Goal: Task Accomplishment & Management: Manage account settings

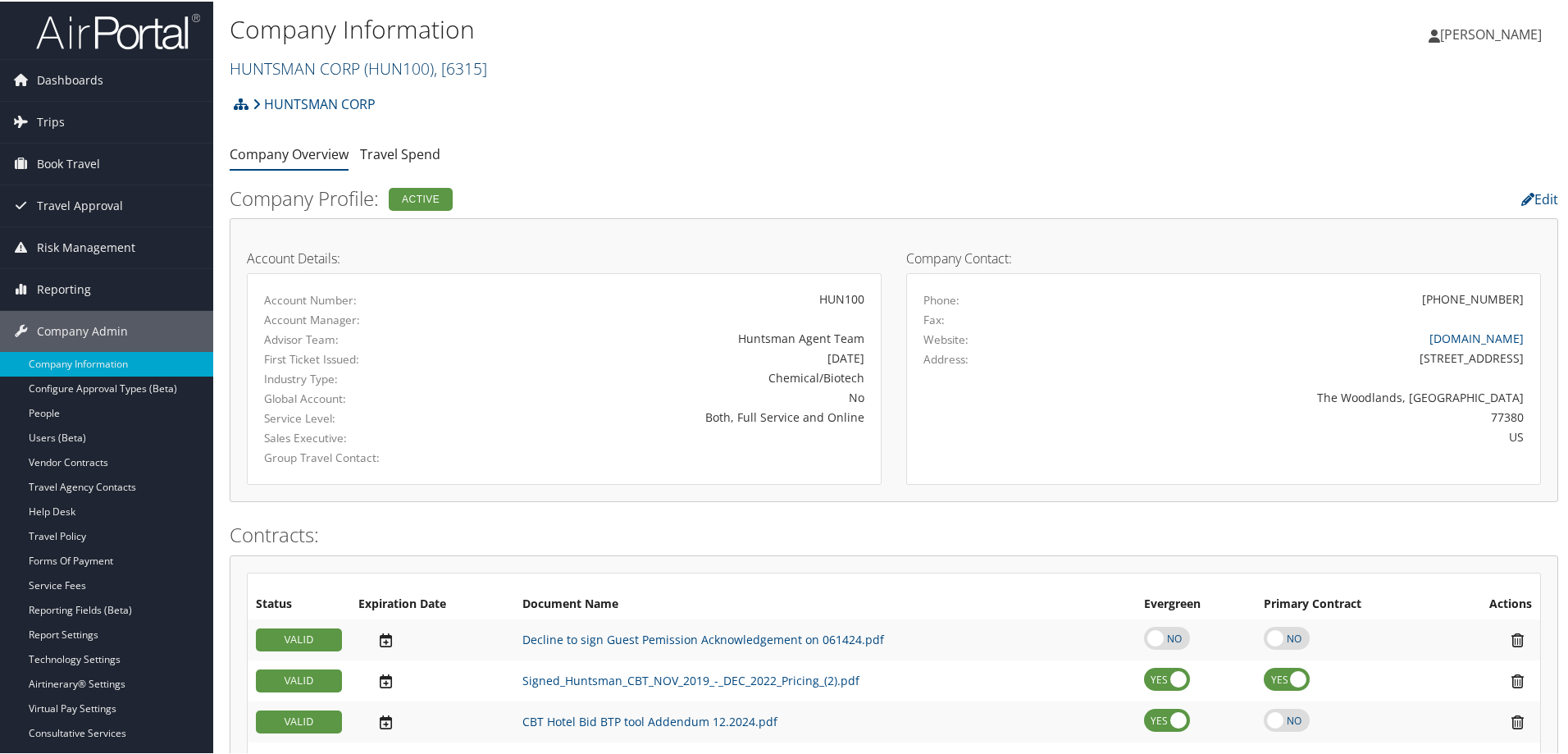
click at [273, 75] on link "HUNTSMAN CORP ( HUN100 ) , [ 6315 ]" at bounding box center [358, 66] width 258 height 22
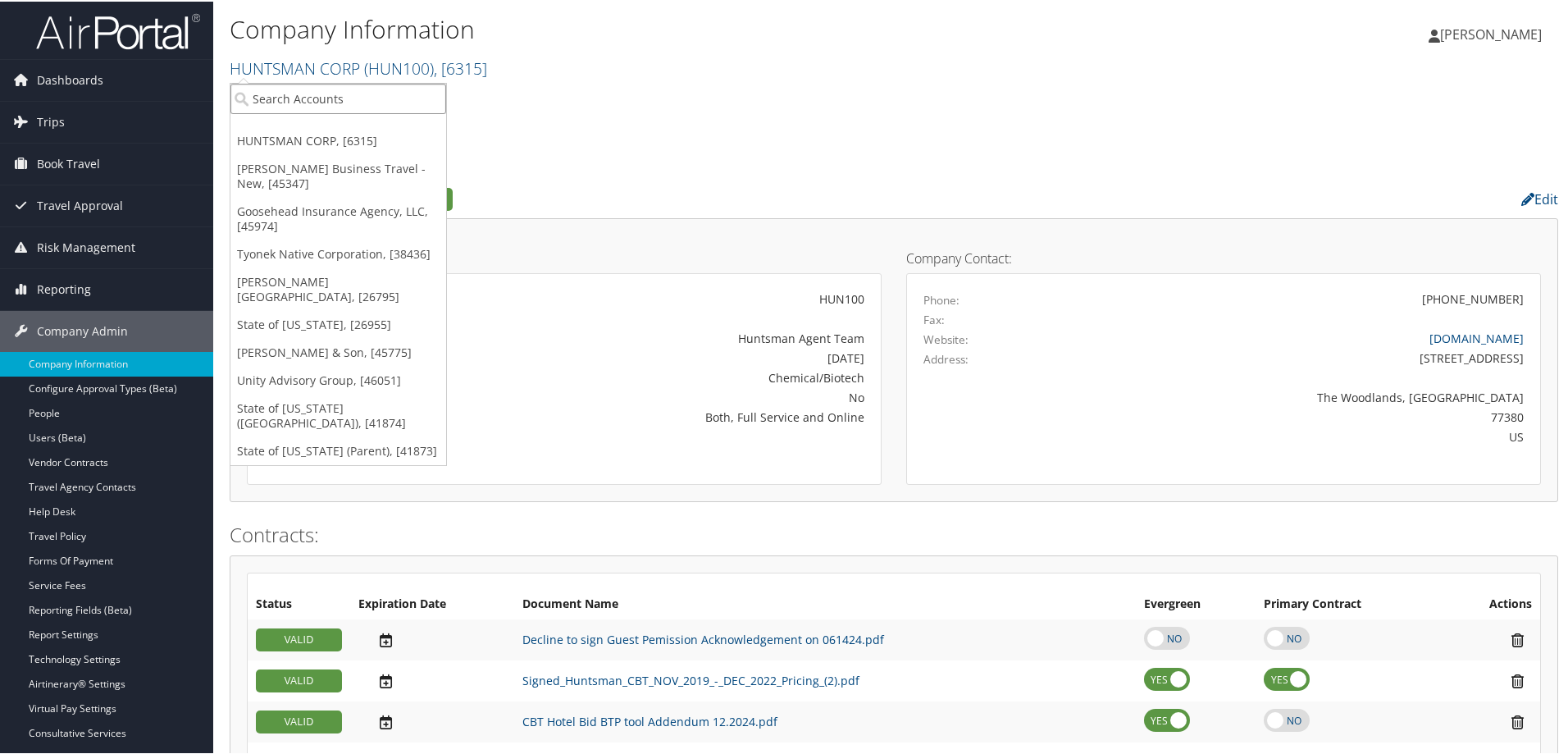
click at [284, 100] on input "search" at bounding box center [338, 97] width 216 height 31
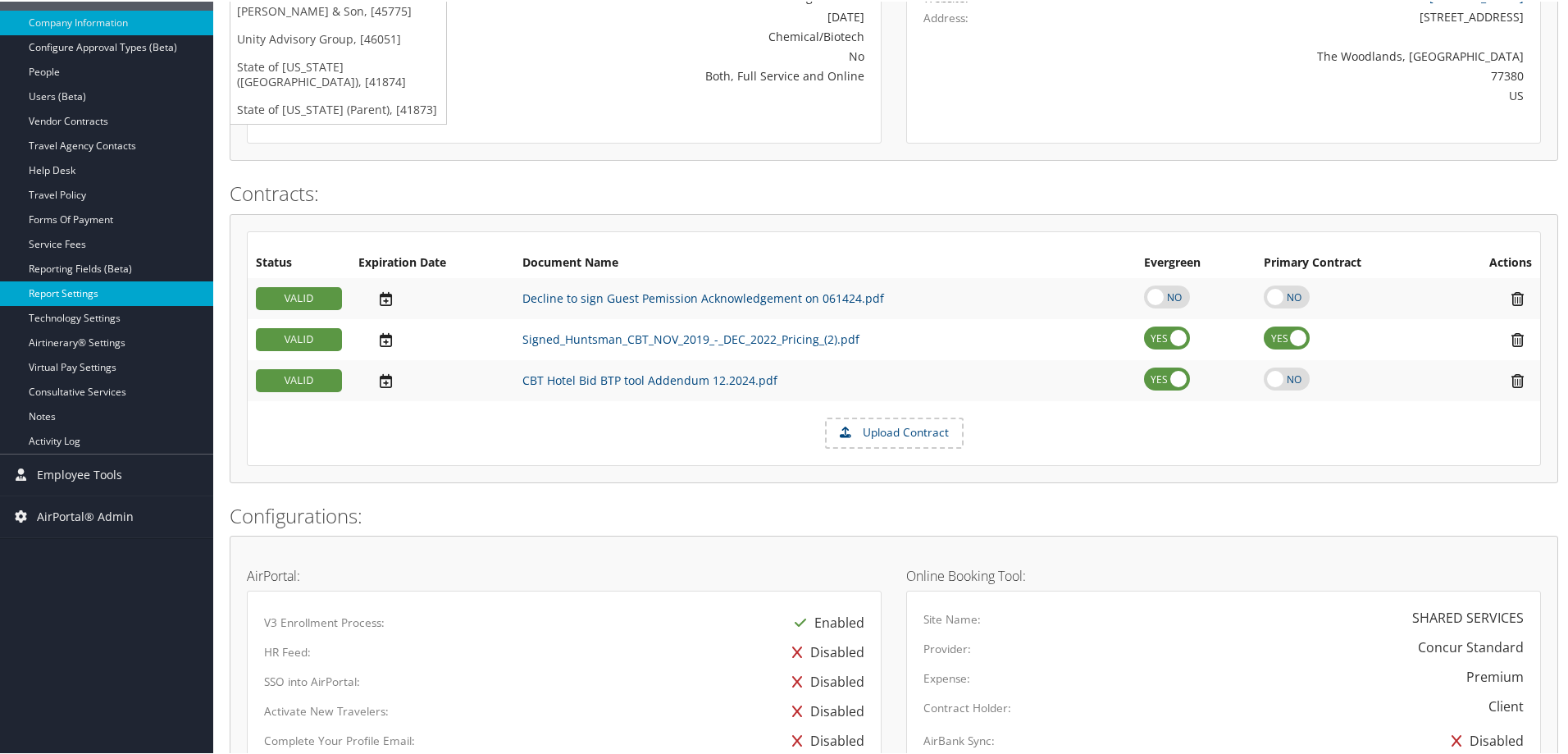
scroll to position [240, 0]
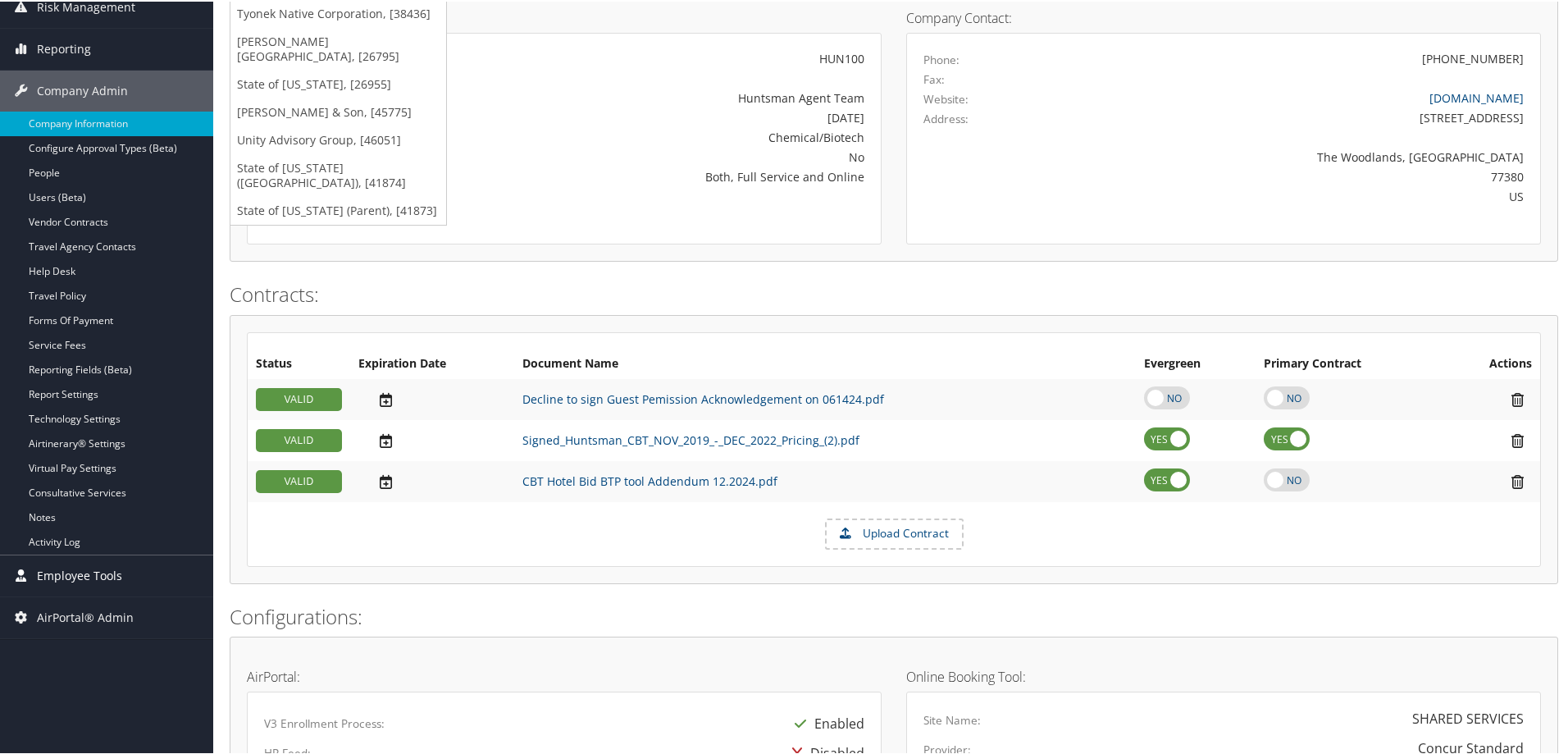
click at [109, 570] on span "Employee Tools" at bounding box center [79, 574] width 86 height 41
click at [77, 632] on link "Agent Lookup" at bounding box center [107, 632] width 213 height 24
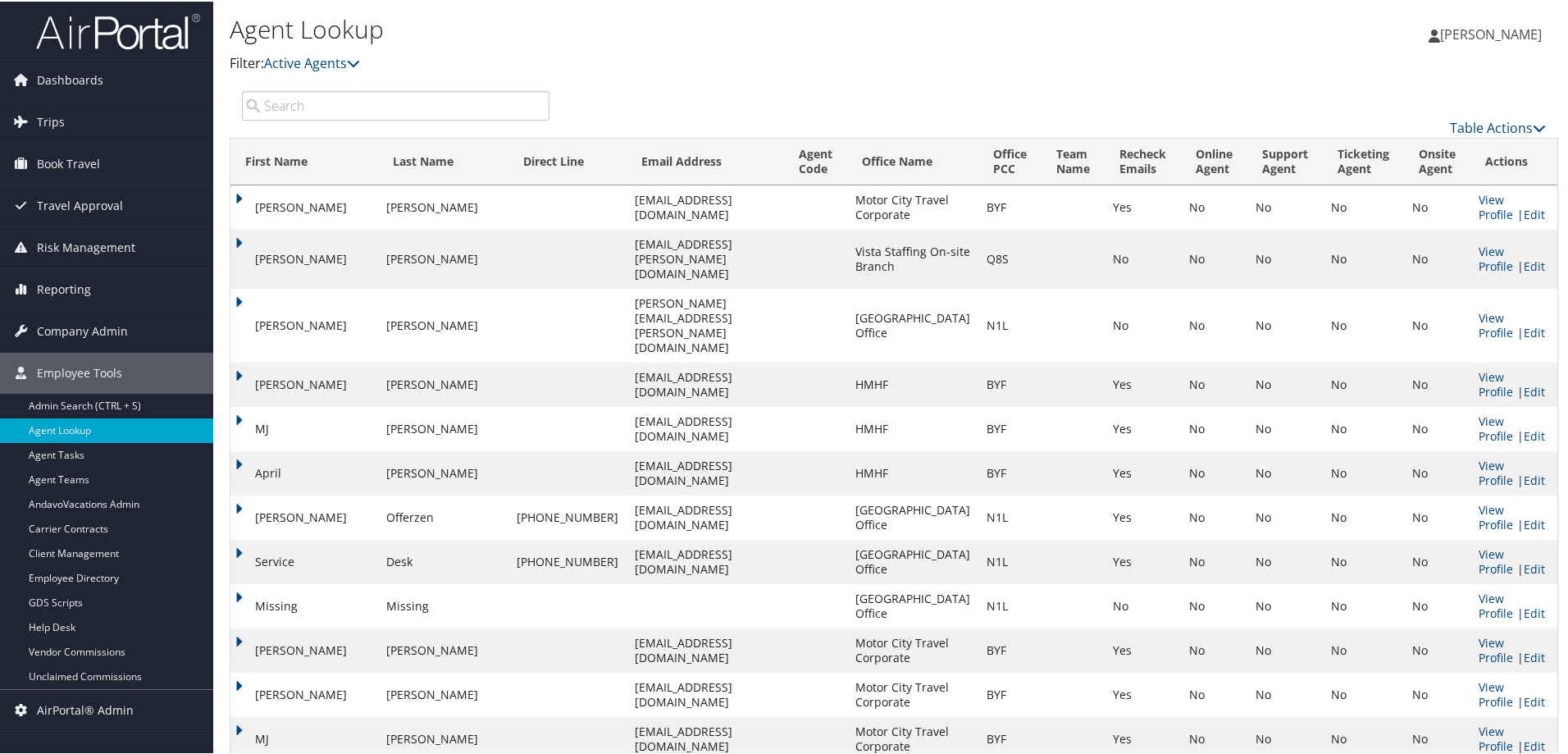
click at [374, 114] on input "search" at bounding box center [396, 104] width 307 height 30
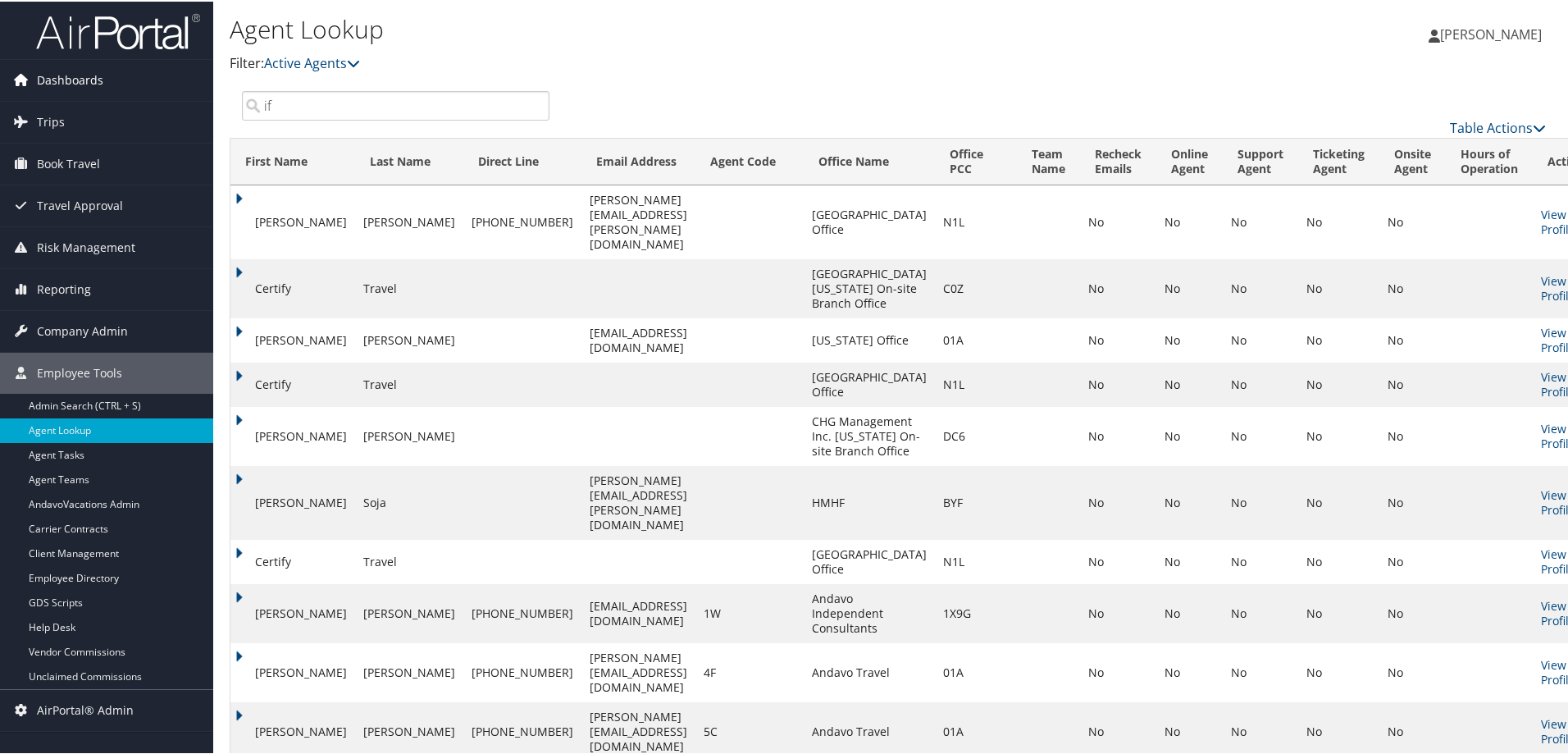
drag, startPoint x: 245, startPoint y: 97, endPoint x: 83, endPoint y: 71, distance: 164.1
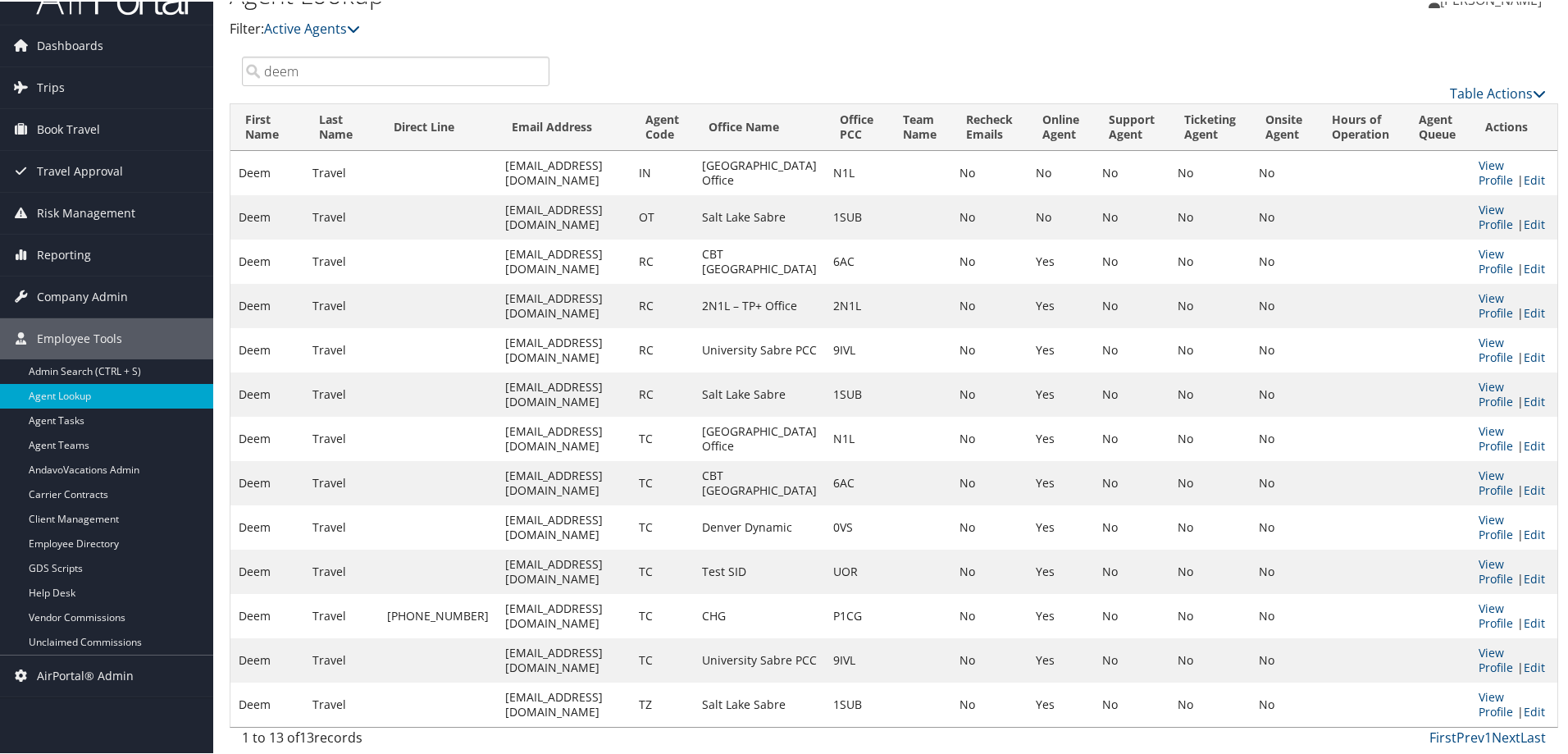
scroll to position [117, 0]
type input "deem"
click at [1523, 303] on link "Edit" at bounding box center [1534, 311] width 21 height 16
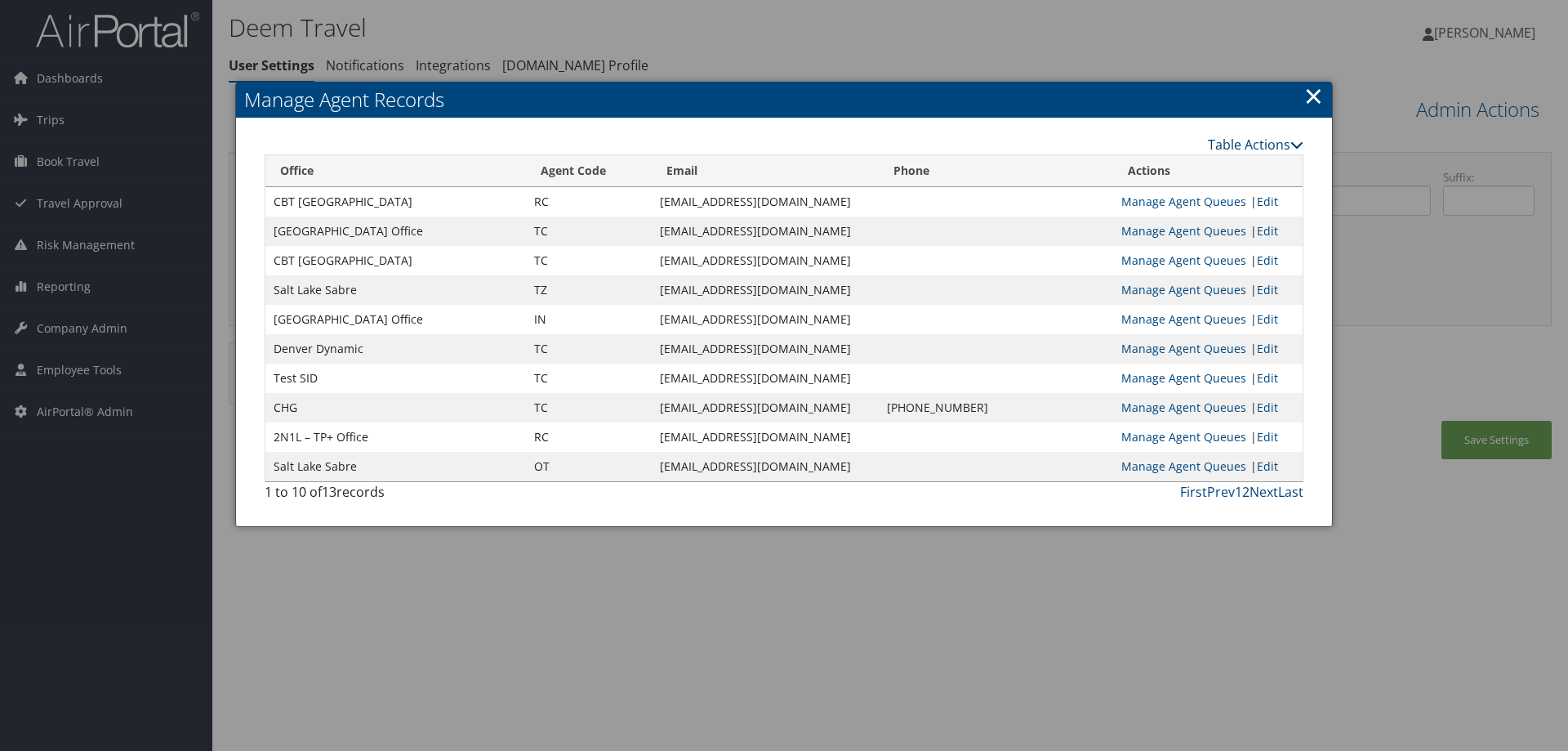
click at [1227, 143] on link "Table Actions" at bounding box center [1256, 144] width 96 height 18
click at [1143, 168] on link "New Record" at bounding box center [1195, 170] width 215 height 28
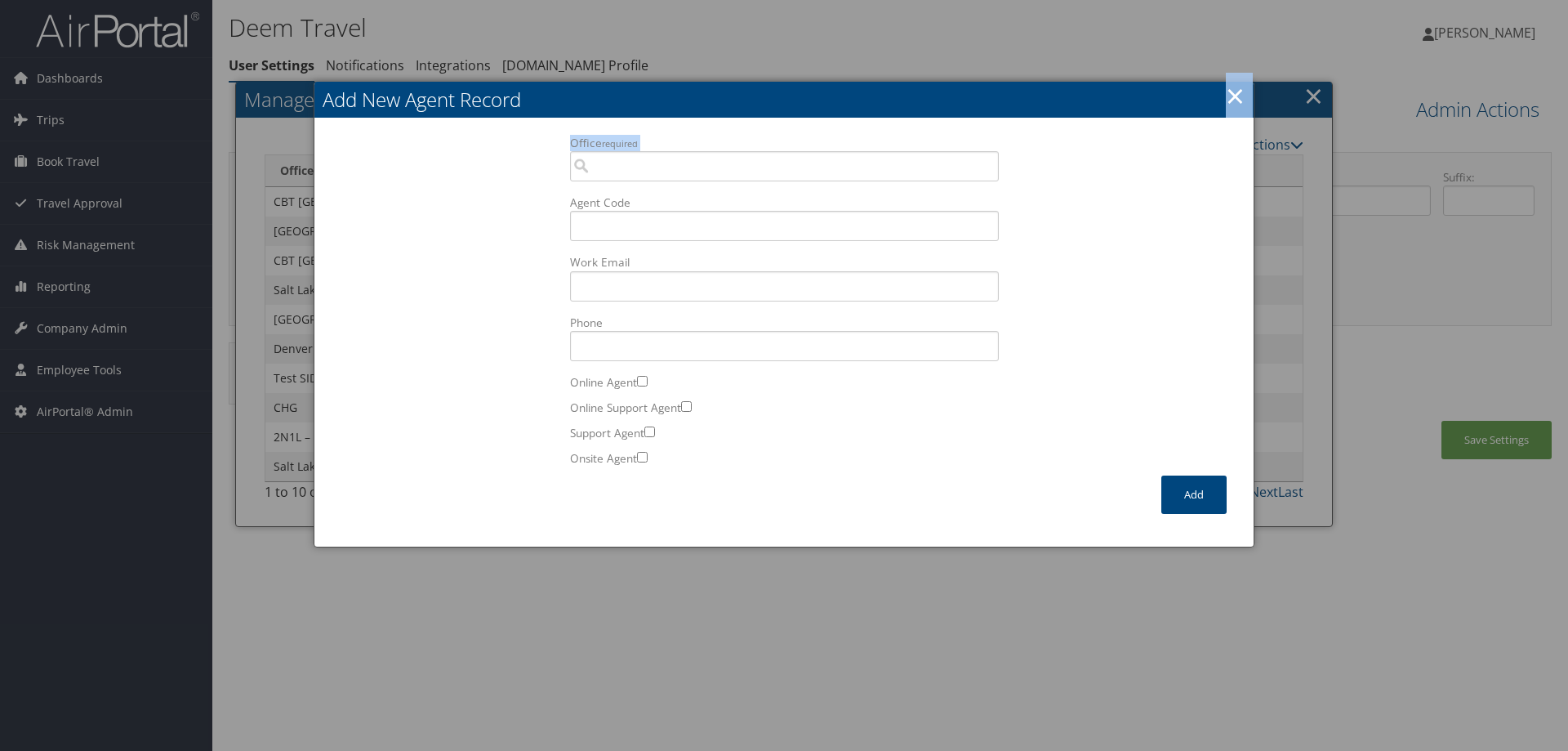
drag, startPoint x: 599, startPoint y: 104, endPoint x: 815, endPoint y: 170, distance: 225.9
click at [815, 170] on div "Add New Agent Record × Office required Office is required. Agent Code Work Emai…" at bounding box center [783, 314] width 941 height 466
click at [1237, 97] on link "×" at bounding box center [1236, 96] width 19 height 33
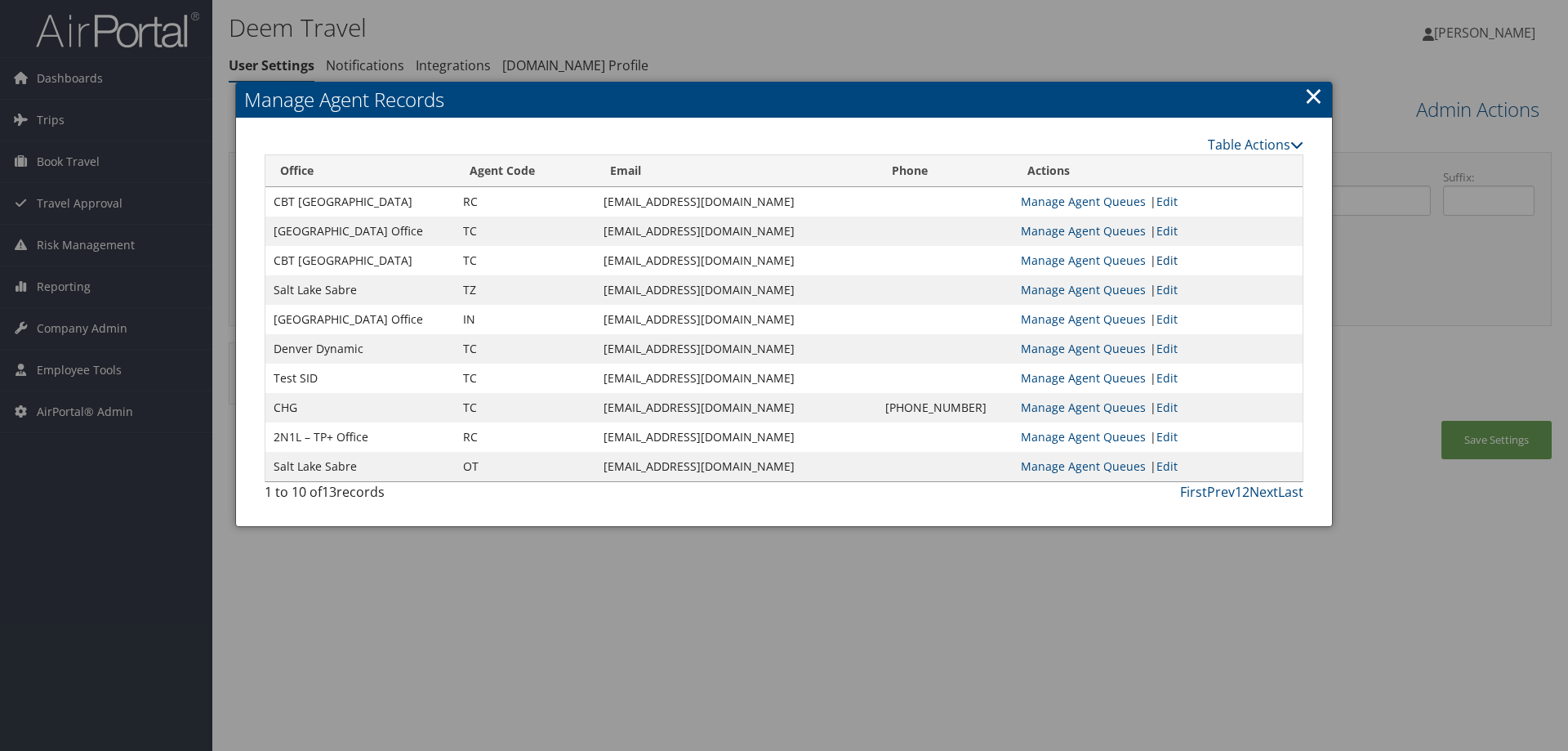
click at [1162, 262] on link "Edit" at bounding box center [1167, 260] width 21 height 16
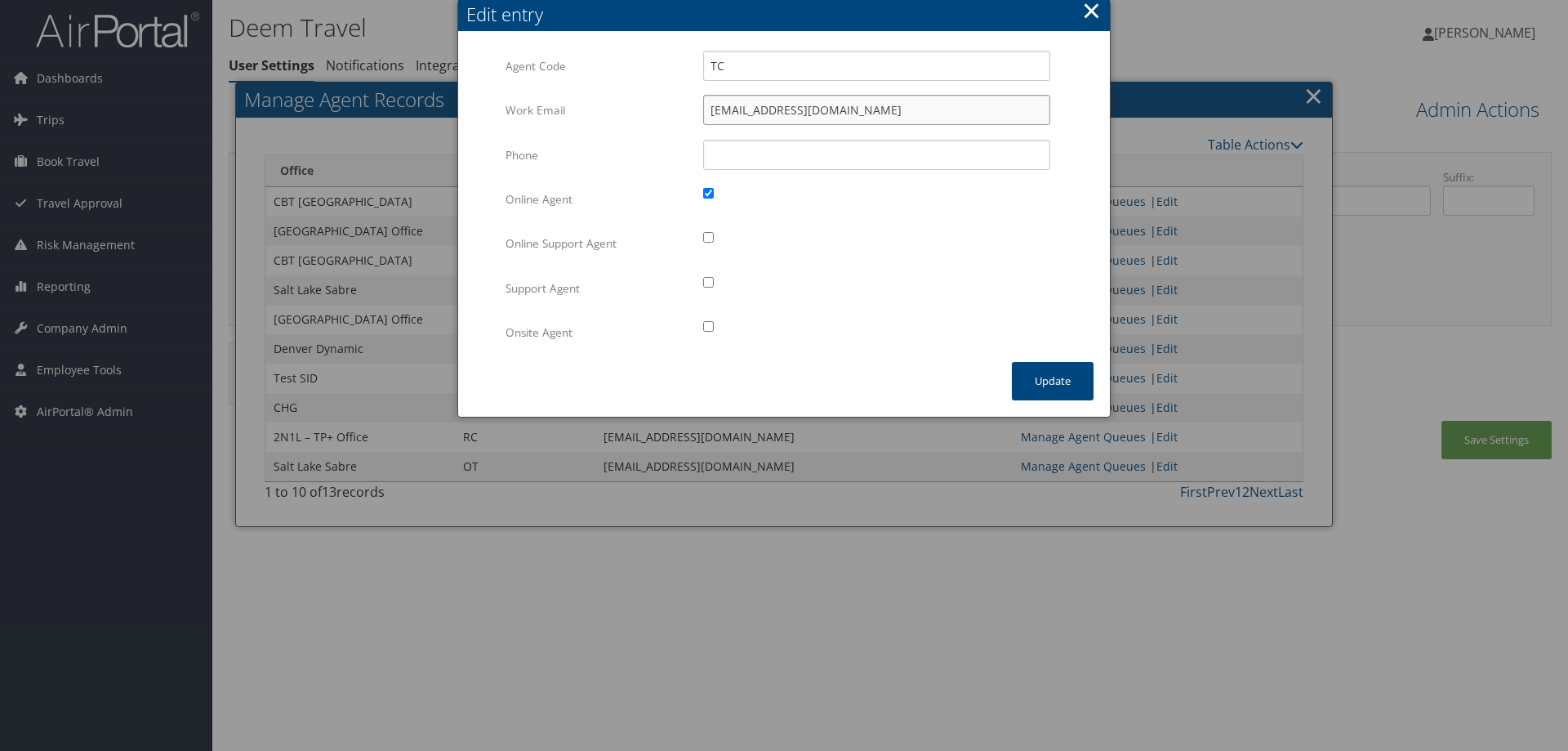
drag, startPoint x: 887, startPoint y: 113, endPoint x: 675, endPoint y: 112, distance: 212.0
click at [675, 112] on div "Work Email onlinesupport@cbtravel.com Multiple values The selected items contai…" at bounding box center [784, 117] width 557 height 44
click at [1086, 10] on button "×" at bounding box center [1092, 10] width 19 height 33
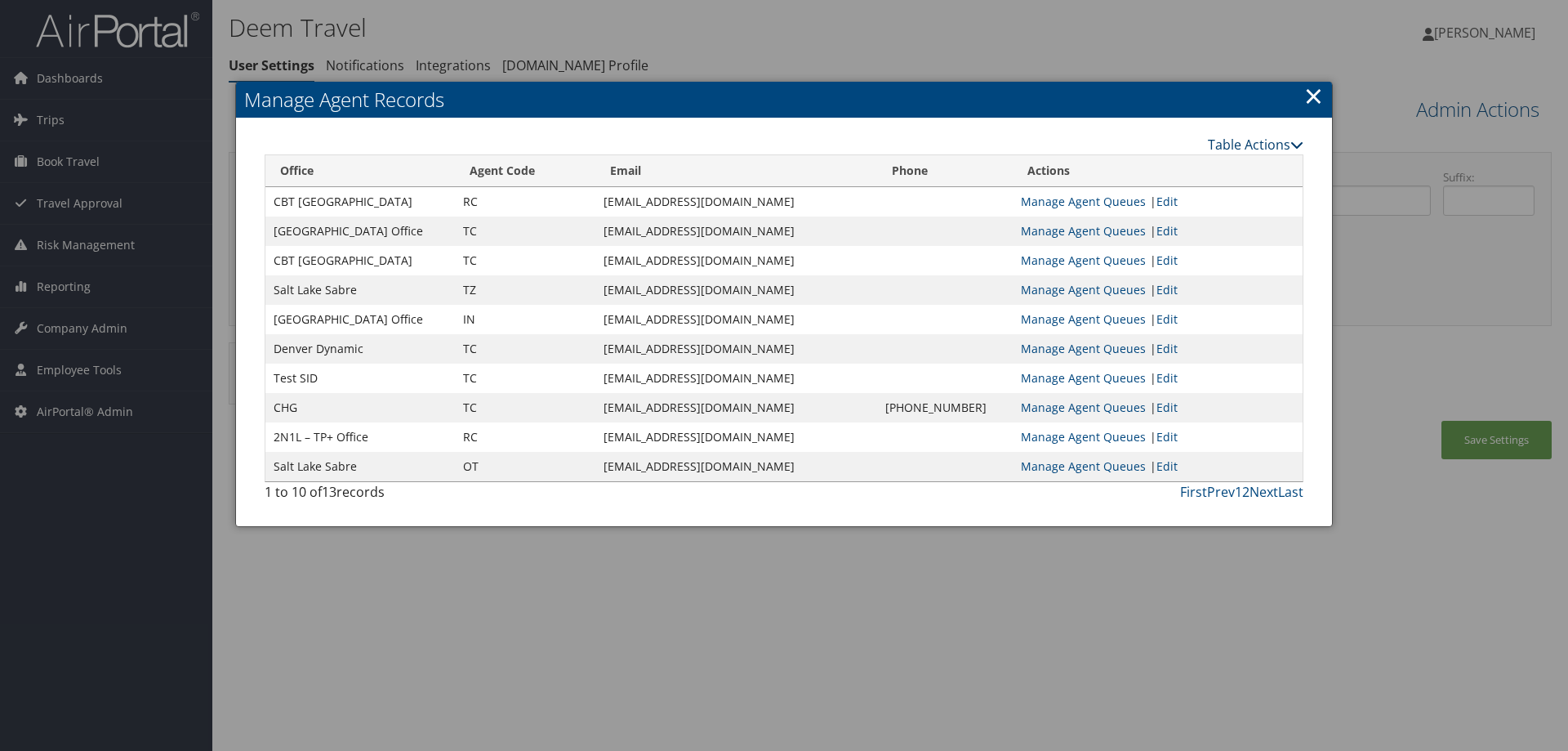
click at [1227, 146] on link "Table Actions" at bounding box center [1256, 144] width 96 height 18
click at [1136, 173] on link "New Record" at bounding box center [1195, 170] width 215 height 28
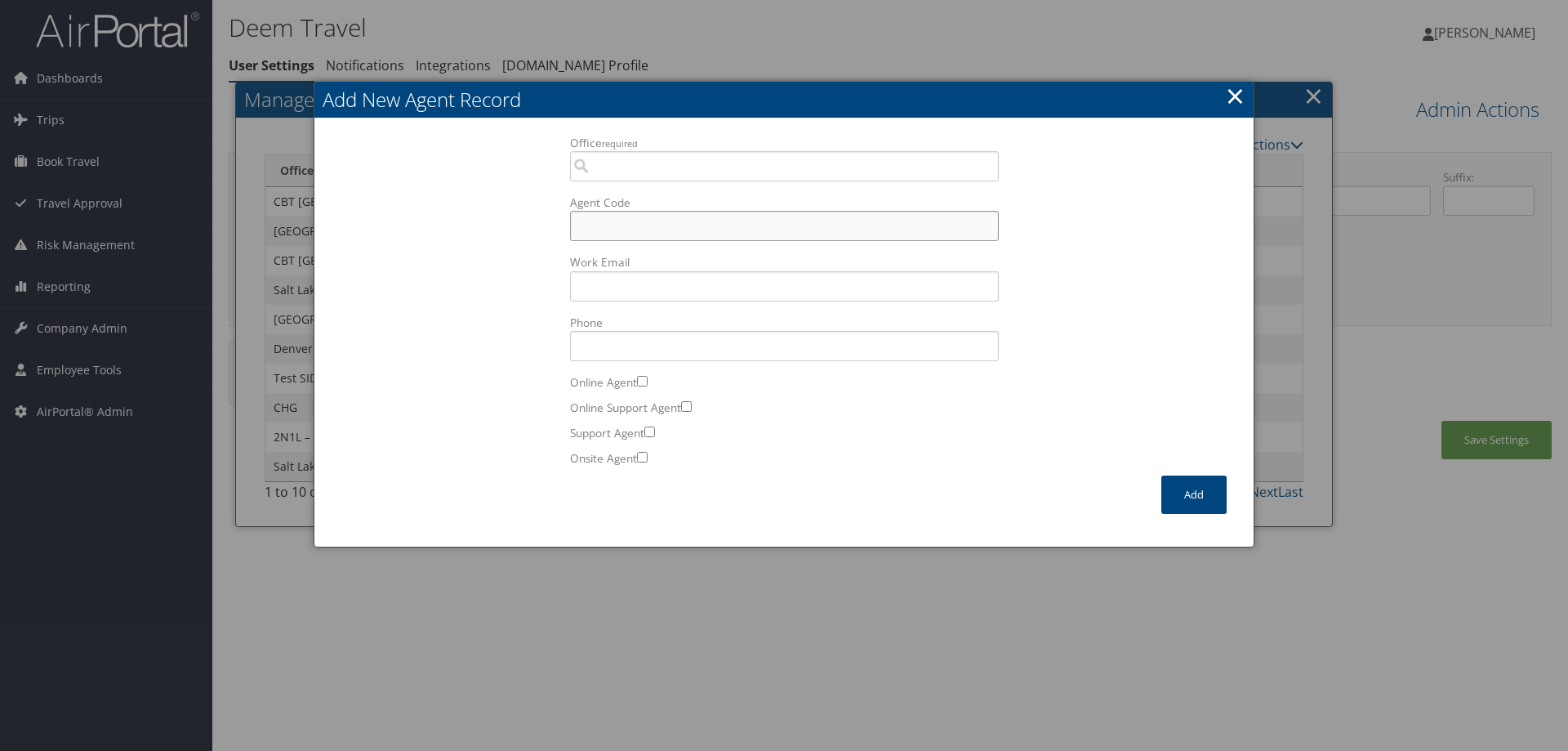
click at [615, 231] on input "Agent Code" at bounding box center [784, 225] width 429 height 30
type input "IF"
paste input "onlinesupport@cbtravel.com"
type input "onlinesupport@cbtravel.com"
click at [562, 273] on div "Office required Office is required. Agent Code IF Work Email onlinesupport@cbtr…" at bounding box center [784, 305] width 453 height 341
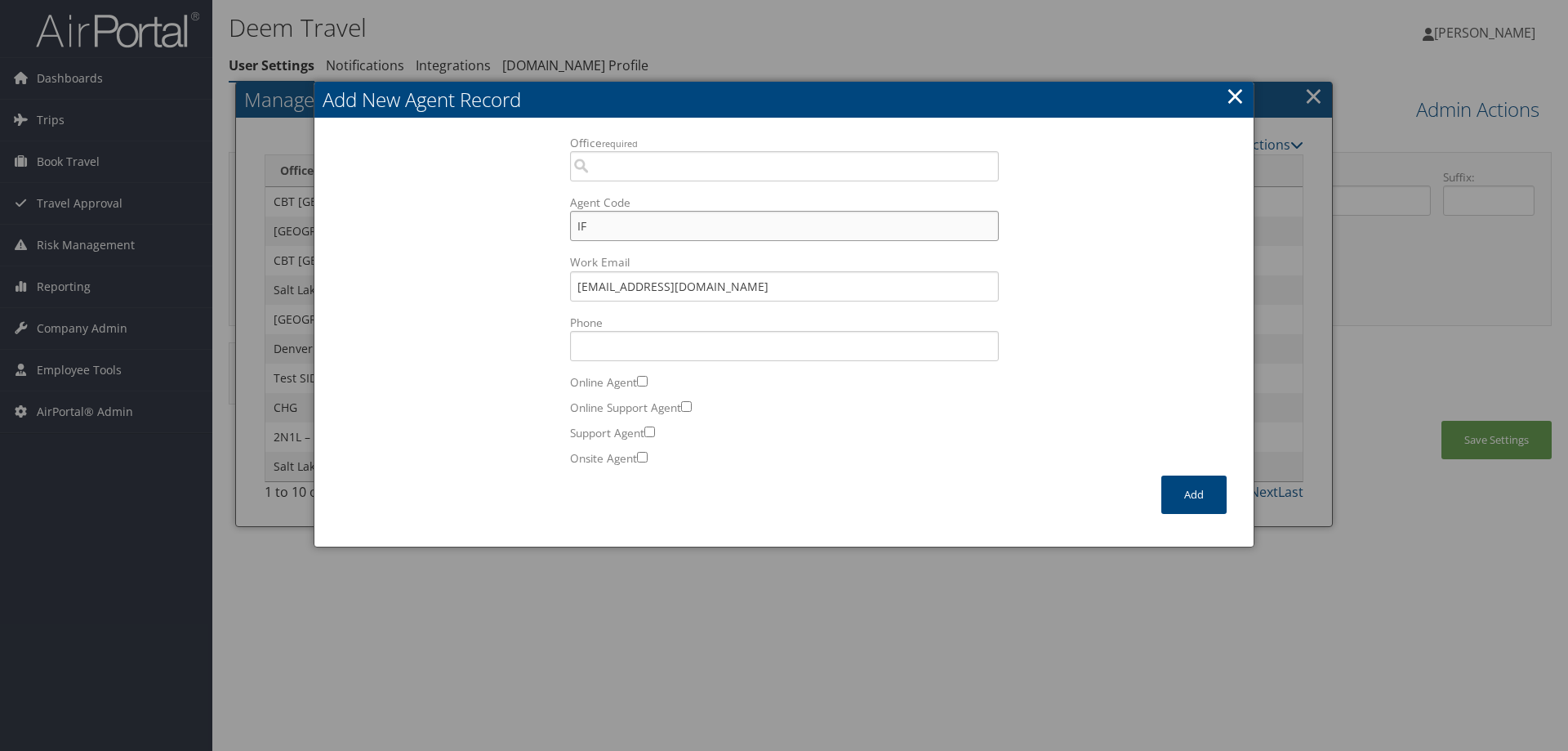
drag, startPoint x: 620, startPoint y: 233, endPoint x: 447, endPoint y: 224, distance: 173.2
click at [447, 224] on div "Office required Office is required. Agent Code IF Work Email onlinesupport@cbtr…" at bounding box center [784, 305] width 907 height 341
type input "IF"
click at [458, 223] on div "Office required Office is required. Agent Code IF Work Email onlinesupport@cbtr…" at bounding box center [784, 305] width 907 height 341
click at [692, 406] on input "Online Support Agent" at bounding box center [687, 406] width 10 height 10
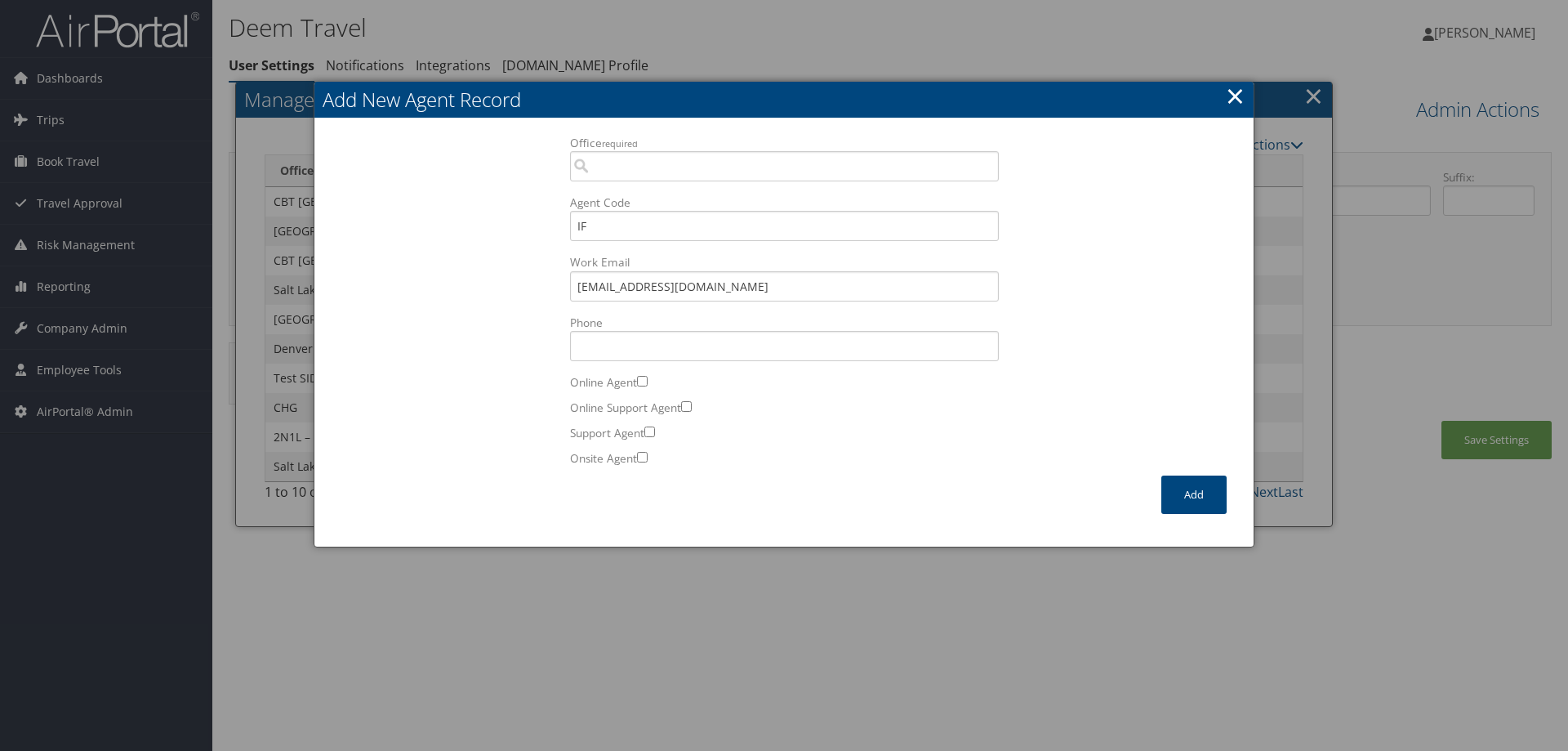
checkbox input "true"
click at [636, 168] on input "Office required" at bounding box center [784, 166] width 429 height 30
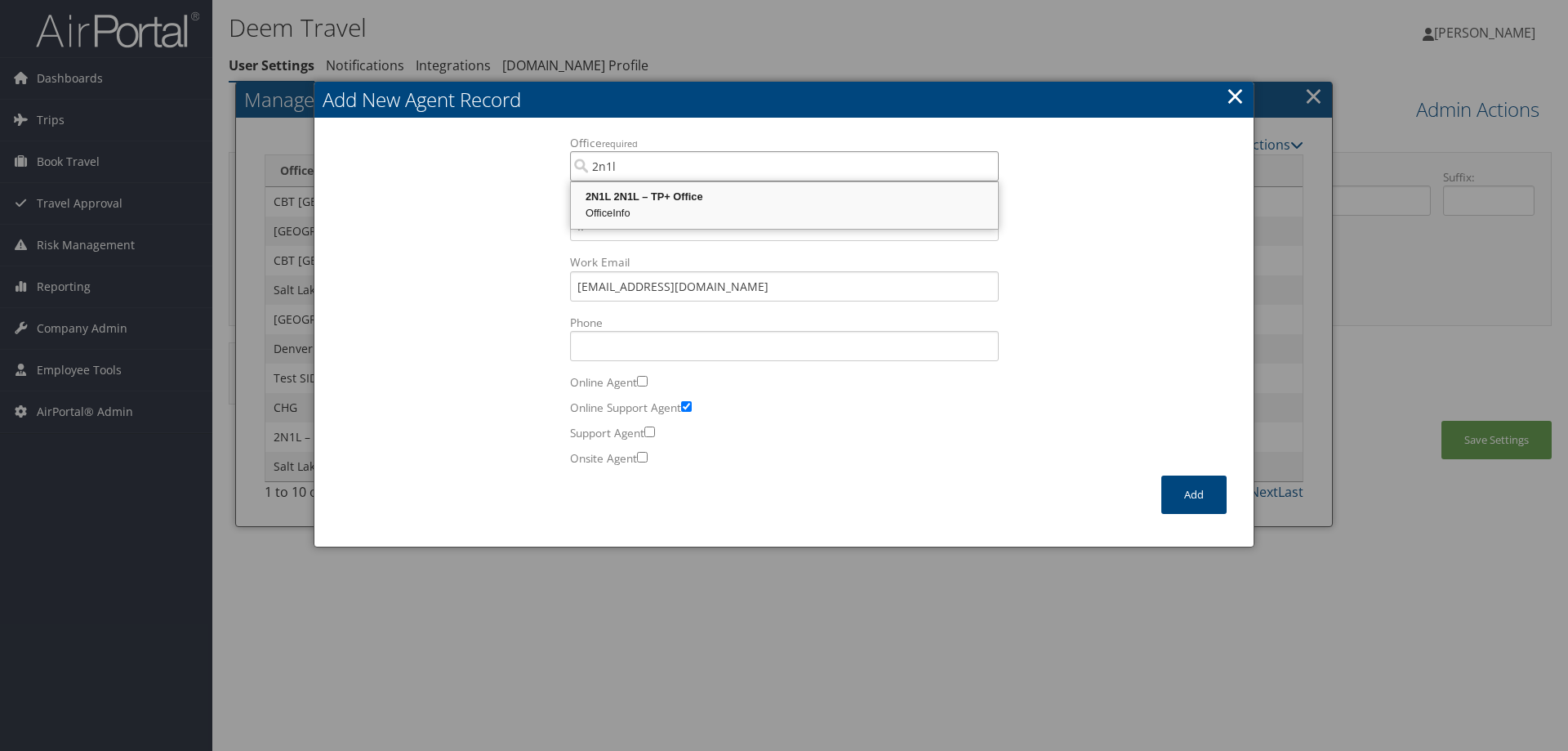
click at [634, 205] on div "2N1L 2N1L – TP+ Office" at bounding box center [784, 197] width 422 height 17
type input "2N1L 2N1L – TP+ Office"
click at [1110, 275] on div "Office required 2N1L 2N1L – TP+ Office 174 Office is required. Agent Code IF Wo…" at bounding box center [784, 305] width 907 height 341
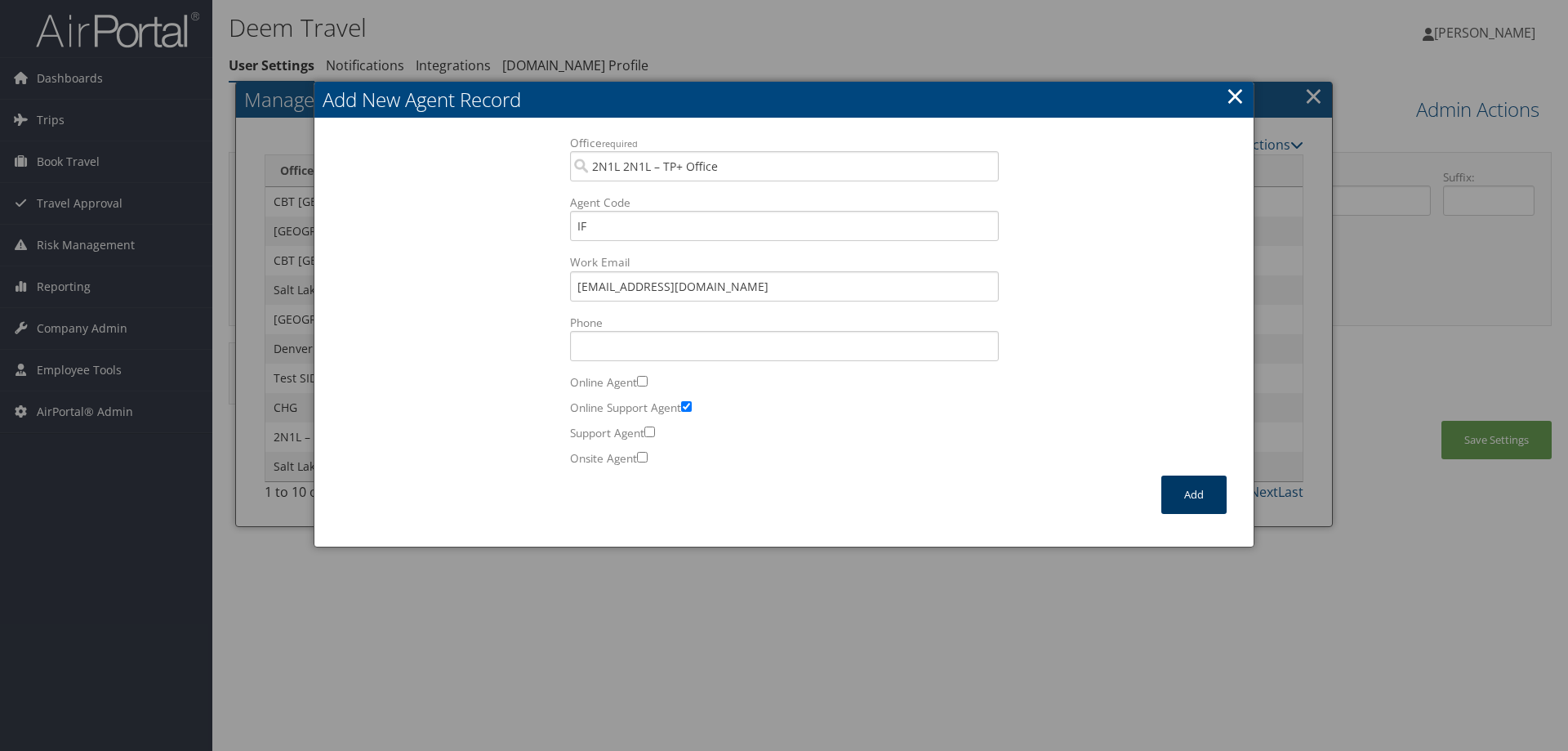
click at [1194, 497] on button "Add" at bounding box center [1194, 494] width 65 height 38
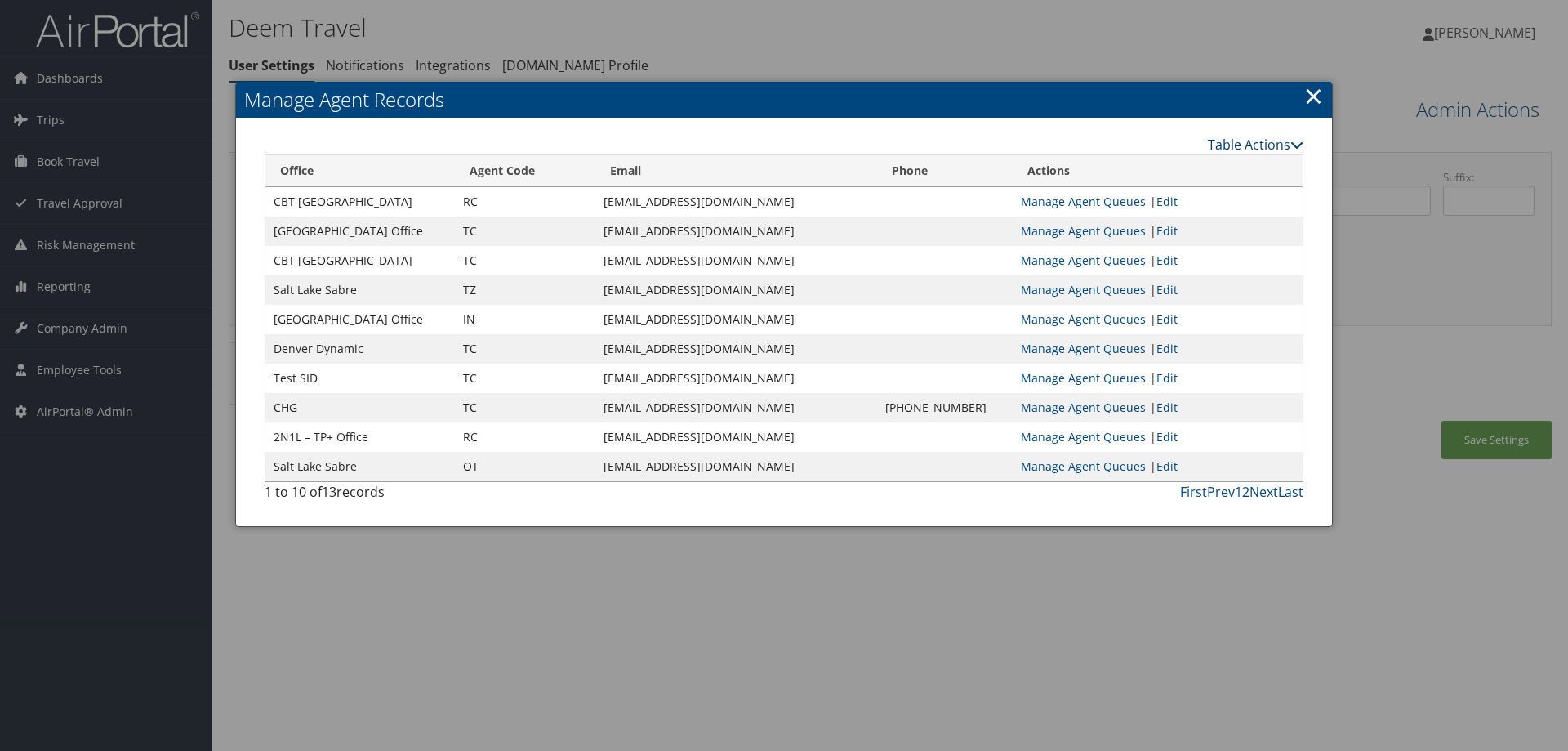
click at [1229, 145] on link "Table Actions" at bounding box center [1256, 144] width 96 height 18
click at [1091, 262] on link "Manage Agent Queues" at bounding box center [1083, 260] width 125 height 16
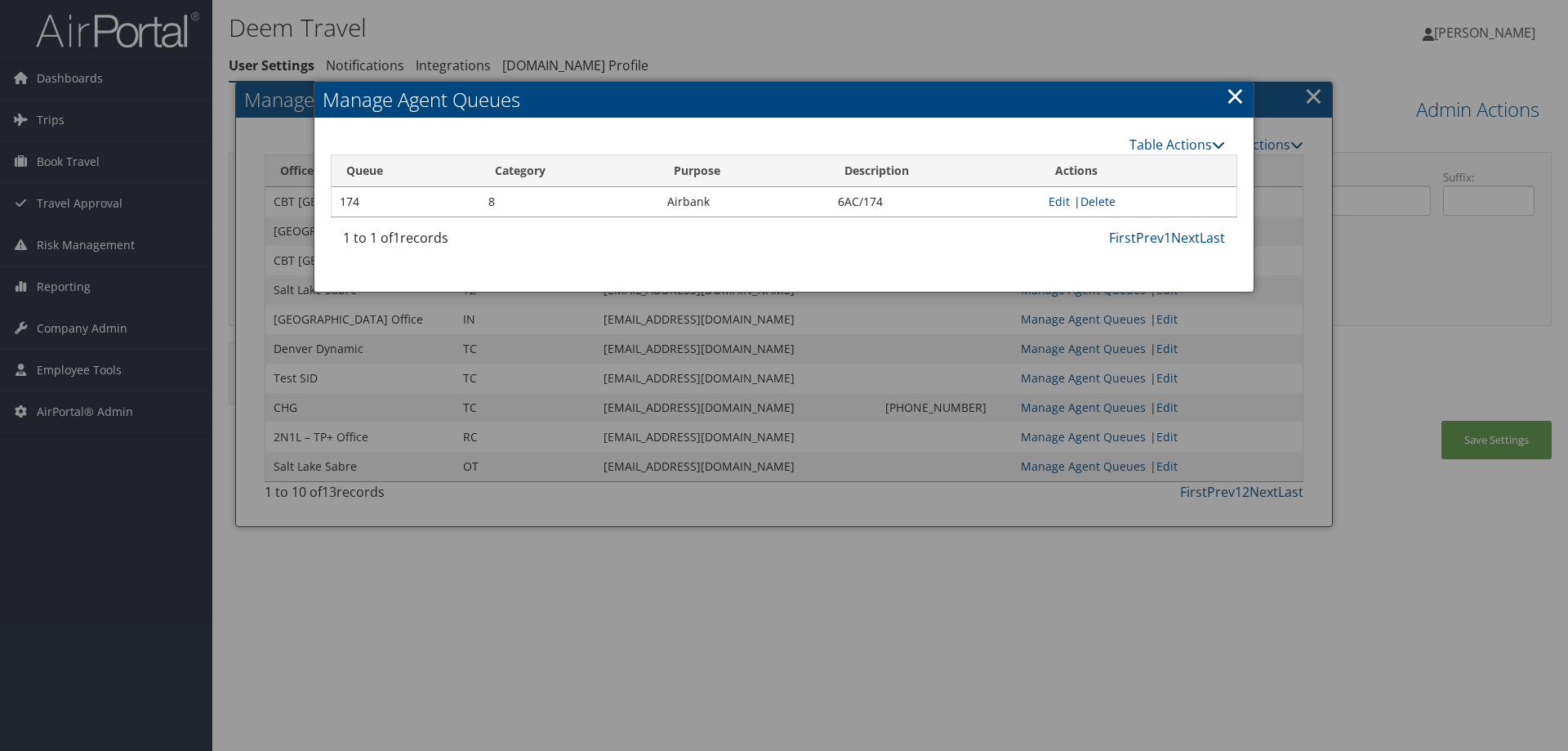
click at [1238, 100] on link "×" at bounding box center [1236, 96] width 19 height 33
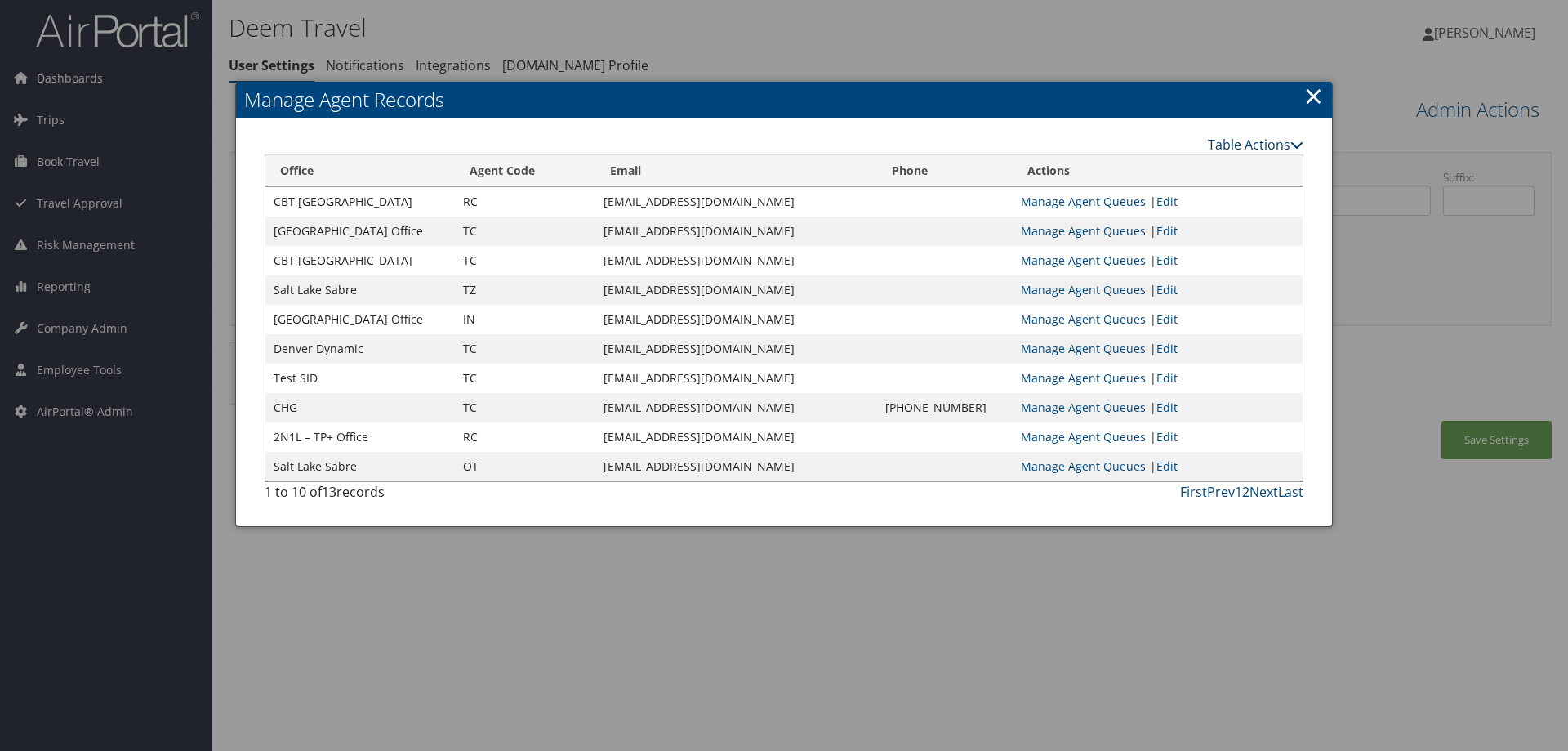
click at [1231, 140] on link "Table Actions" at bounding box center [1256, 144] width 96 height 18
click at [1156, 229] on link "Page Length" at bounding box center [1195, 225] width 215 height 28
click at [1008, 140] on div "Table Actions" at bounding box center [917, 144] width 774 height 20
click at [1224, 145] on link "Table Actions" at bounding box center [1256, 144] width 96 height 18
click at [1180, 195] on link "Column Visibility" at bounding box center [1195, 198] width 215 height 28
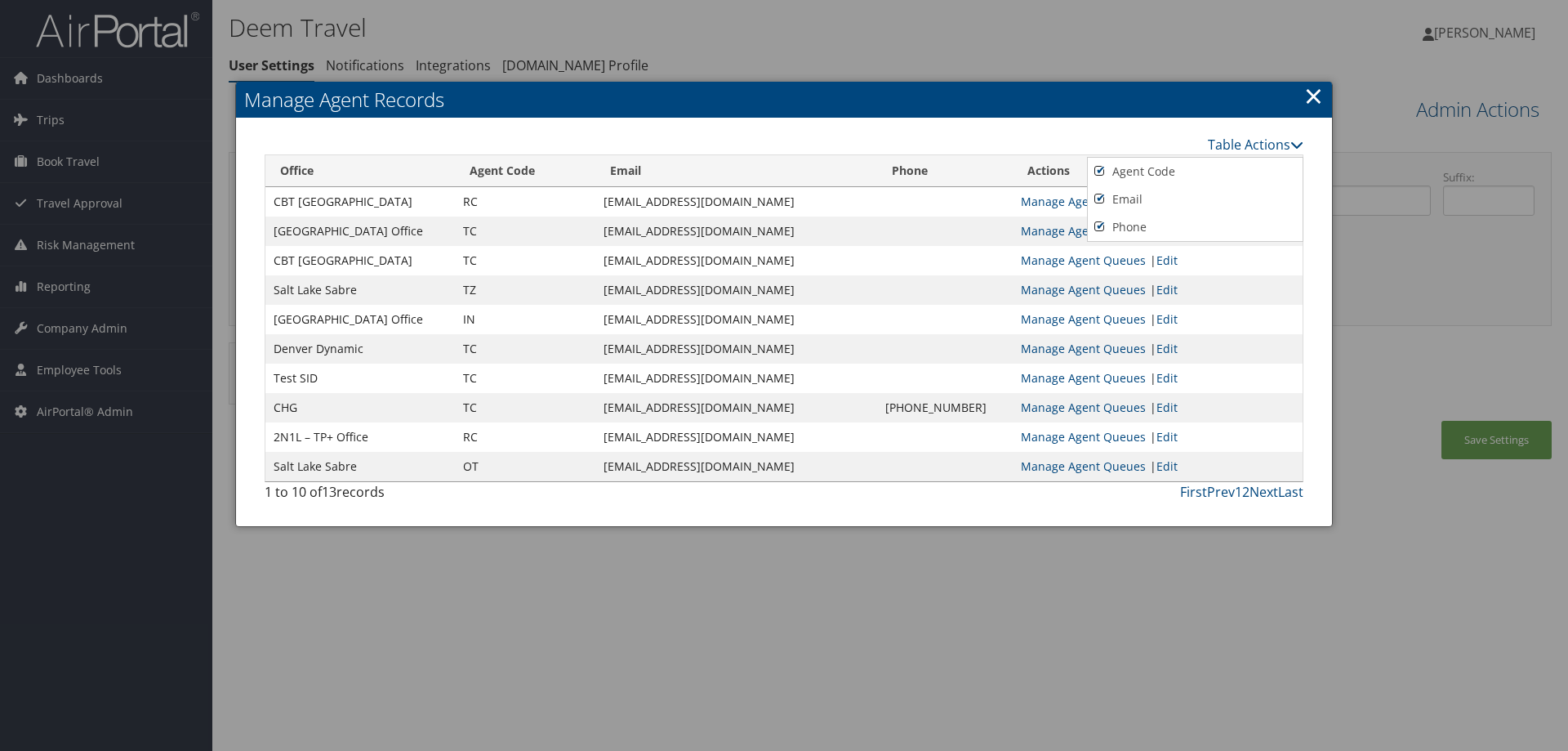
click at [920, 140] on div "Table Actions" at bounding box center [917, 144] width 774 height 20
drag, startPoint x: 335, startPoint y: 438, endPoint x: 479, endPoint y: 434, distance: 144.1
click at [479, 434] on tr "2N1L – TP+ Office RC onlinesupport@cbtravel.com Manage Agent Queues | Edit" at bounding box center [784, 437] width 1037 height 30
click at [1083, 439] on link "Manage Agent Queues" at bounding box center [1083, 437] width 125 height 16
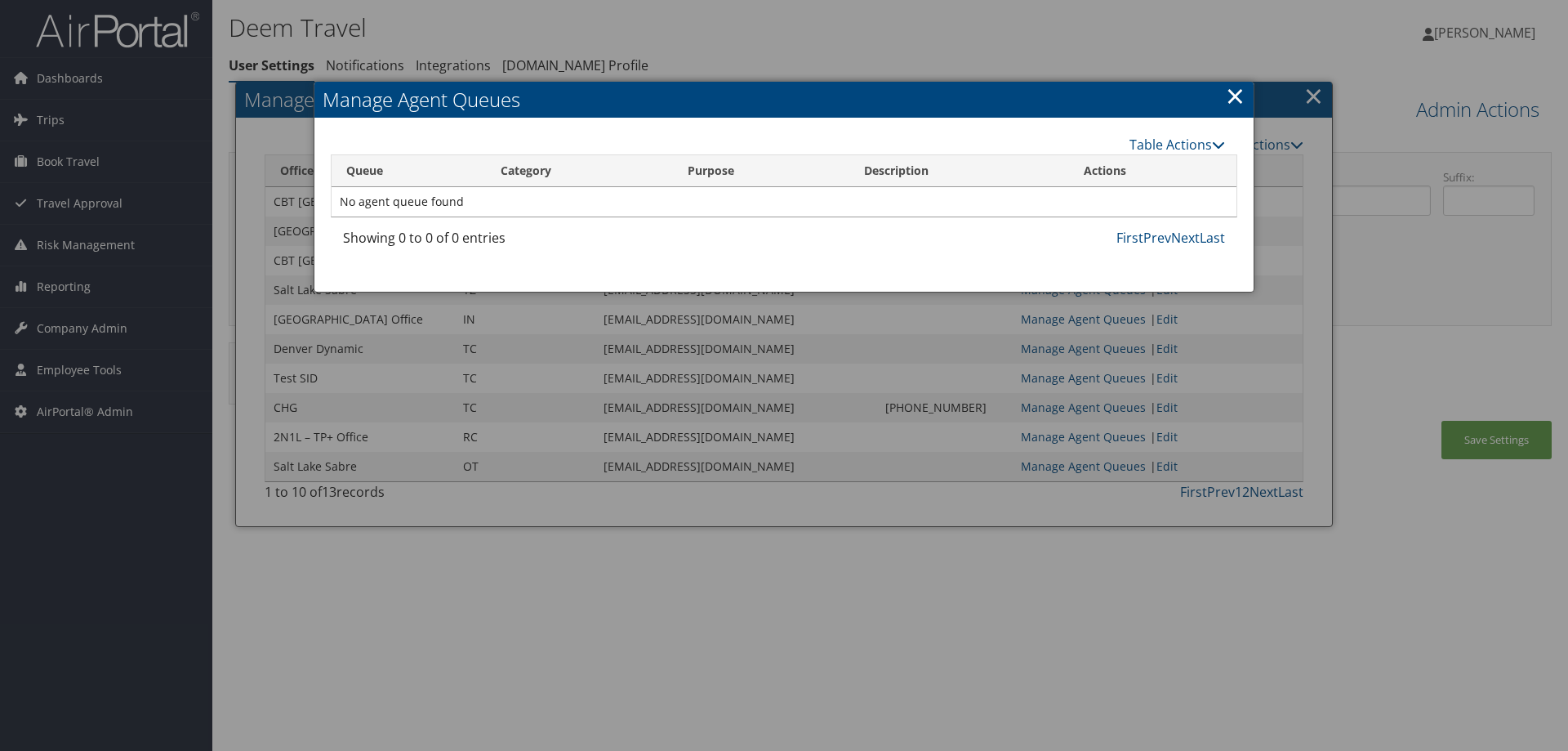
click at [1236, 92] on link "×" at bounding box center [1236, 96] width 19 height 33
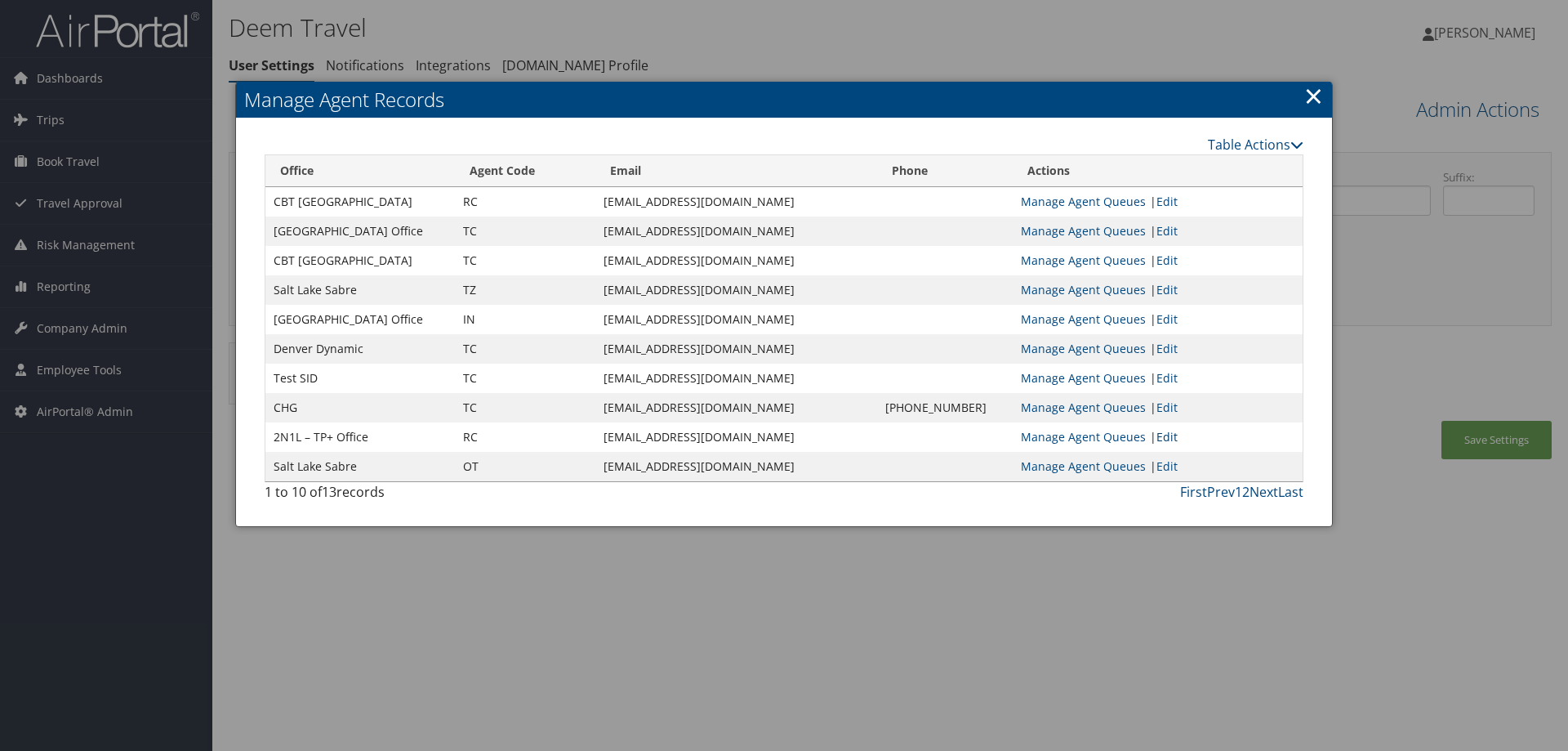
click at [1165, 436] on link "Edit" at bounding box center [1167, 437] width 21 height 16
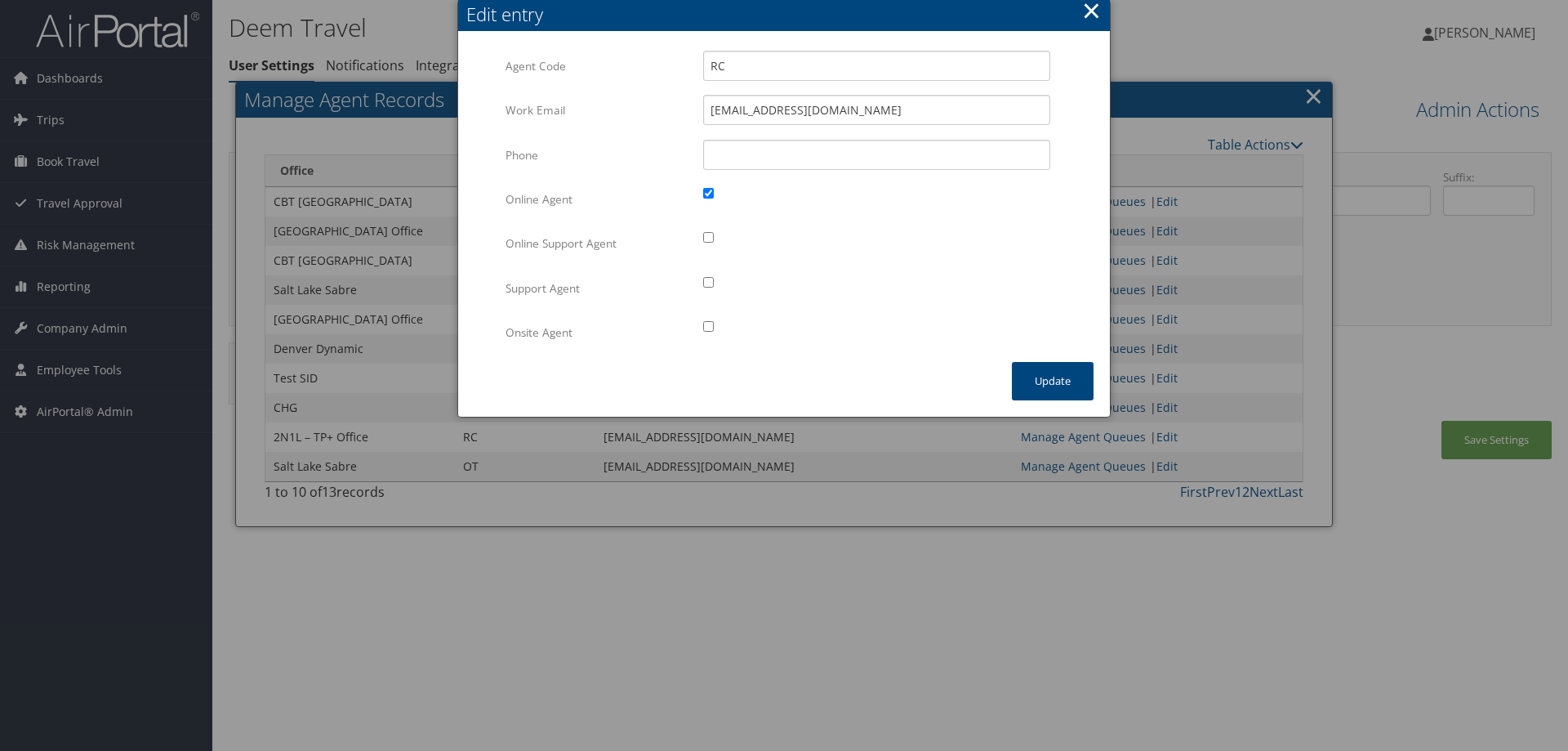
click at [1093, 10] on button "×" at bounding box center [1092, 10] width 19 height 33
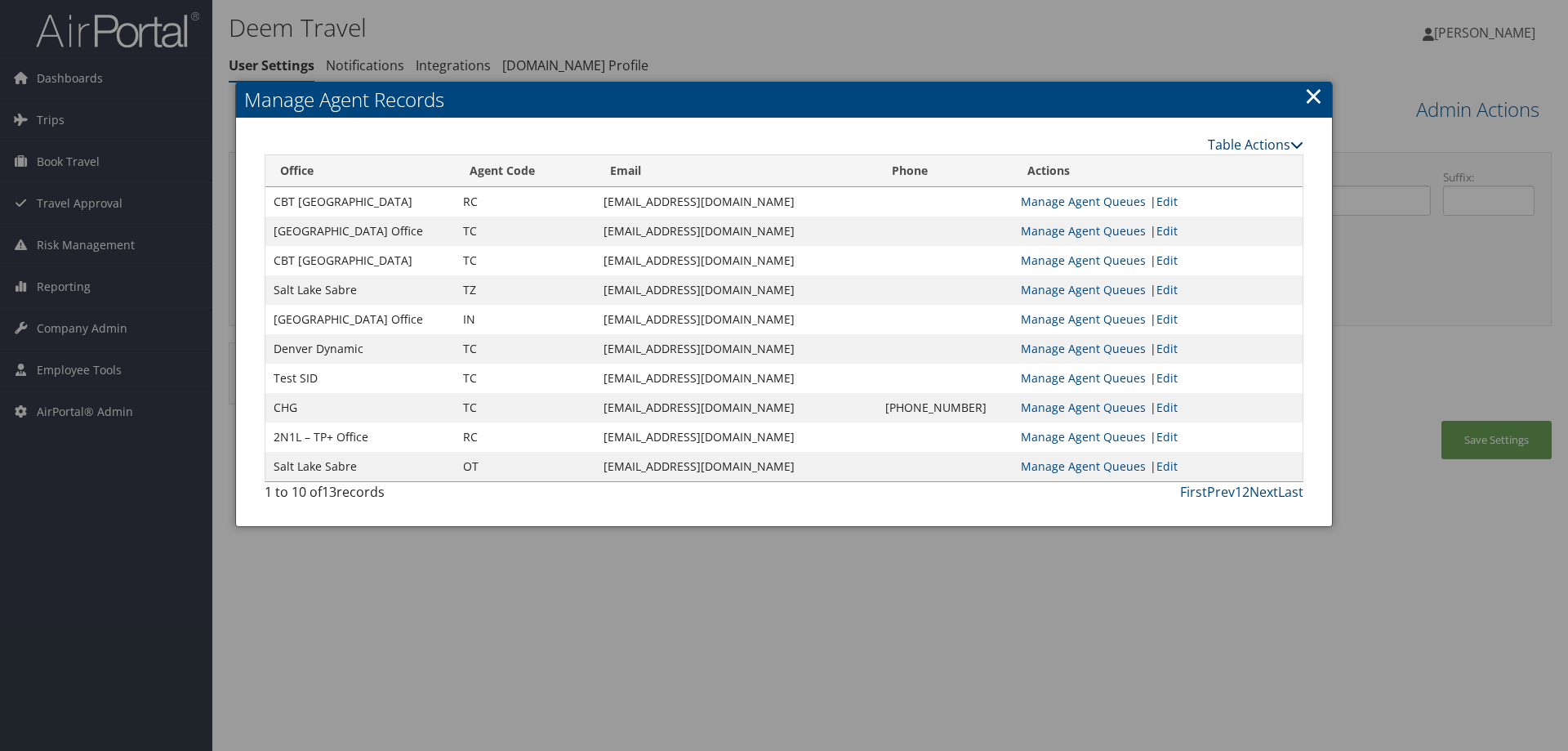
click at [1242, 148] on link "Table Actions" at bounding box center [1256, 144] width 96 height 18
click at [1128, 176] on link "New Record" at bounding box center [1195, 170] width 215 height 28
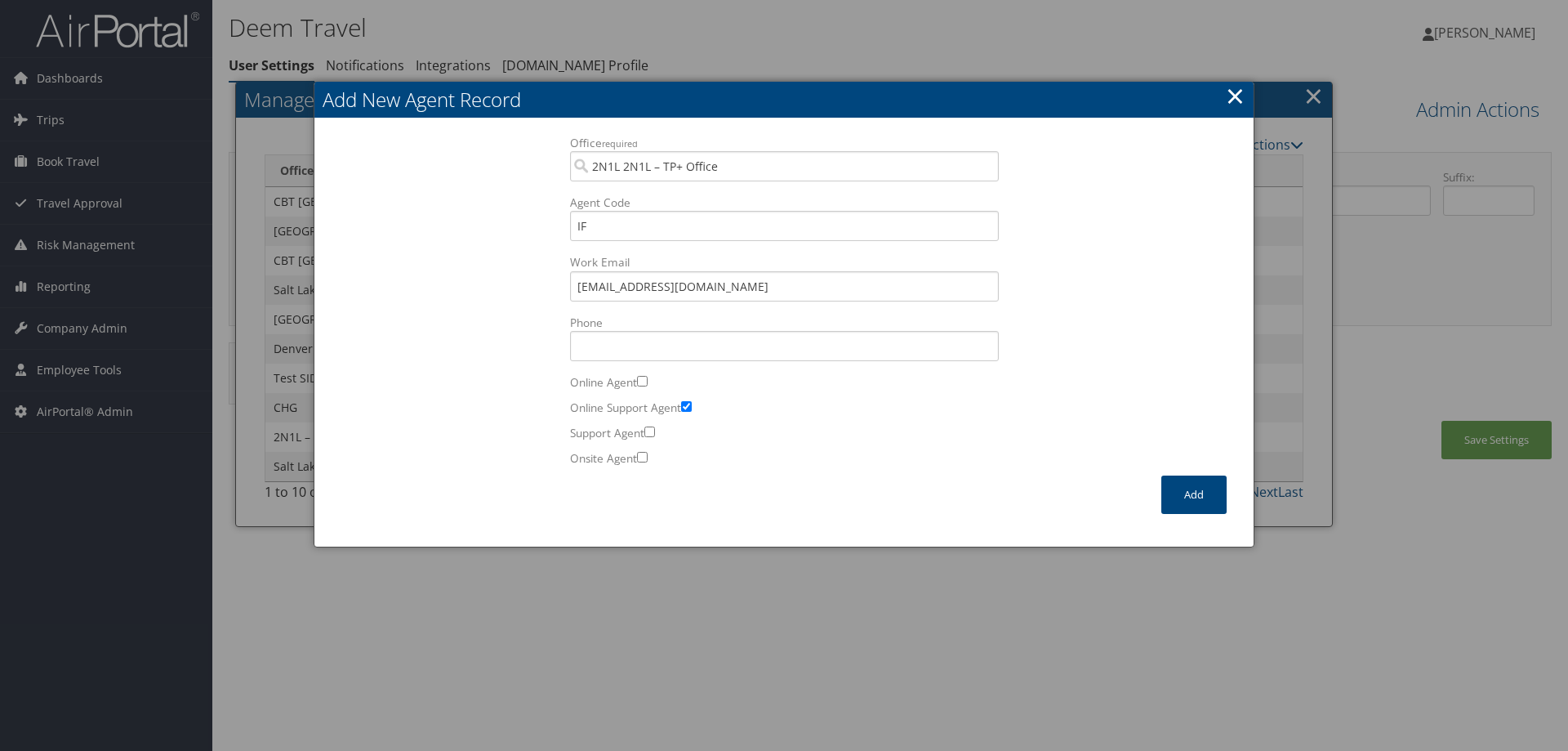
click at [647, 380] on input "Online Agent" at bounding box center [642, 381] width 10 height 10
checkbox input "true"
click at [689, 405] on input "Online Support Agent" at bounding box center [687, 406] width 10 height 10
checkbox input "false"
click at [1186, 498] on button "Add" at bounding box center [1194, 494] width 65 height 38
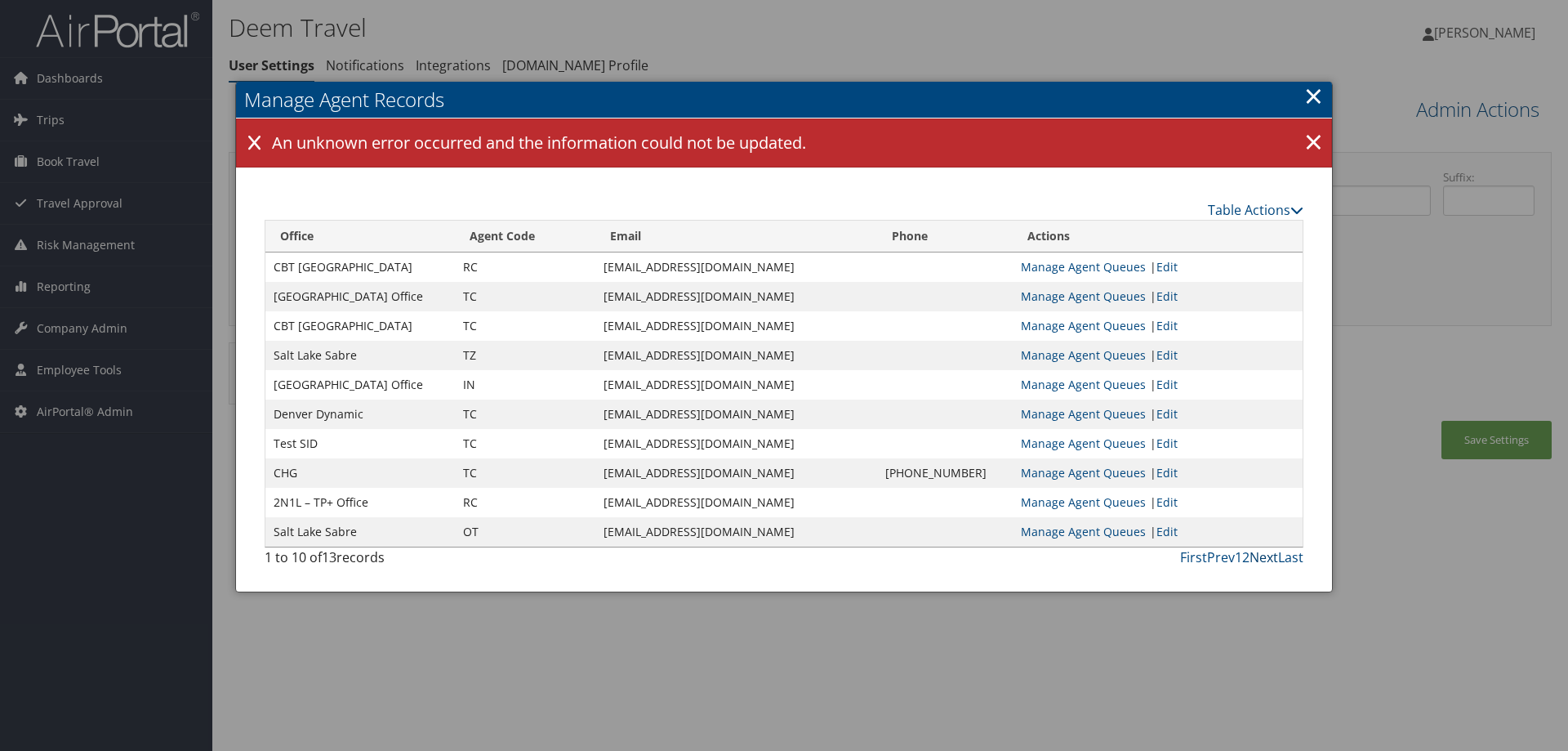
click at [1268, 561] on link "Next" at bounding box center [1263, 557] width 29 height 18
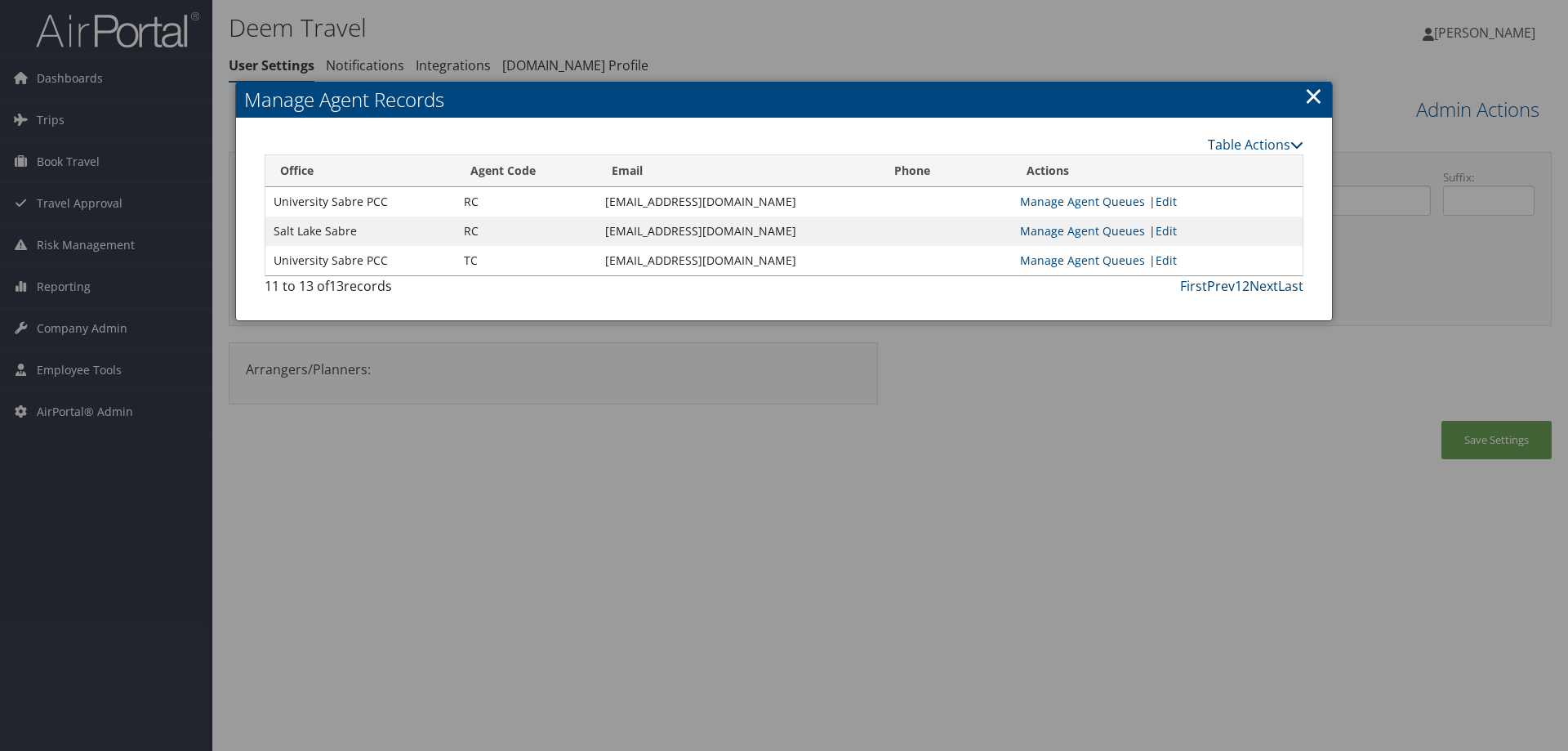
click at [1222, 290] on link "Prev" at bounding box center [1222, 285] width 28 height 18
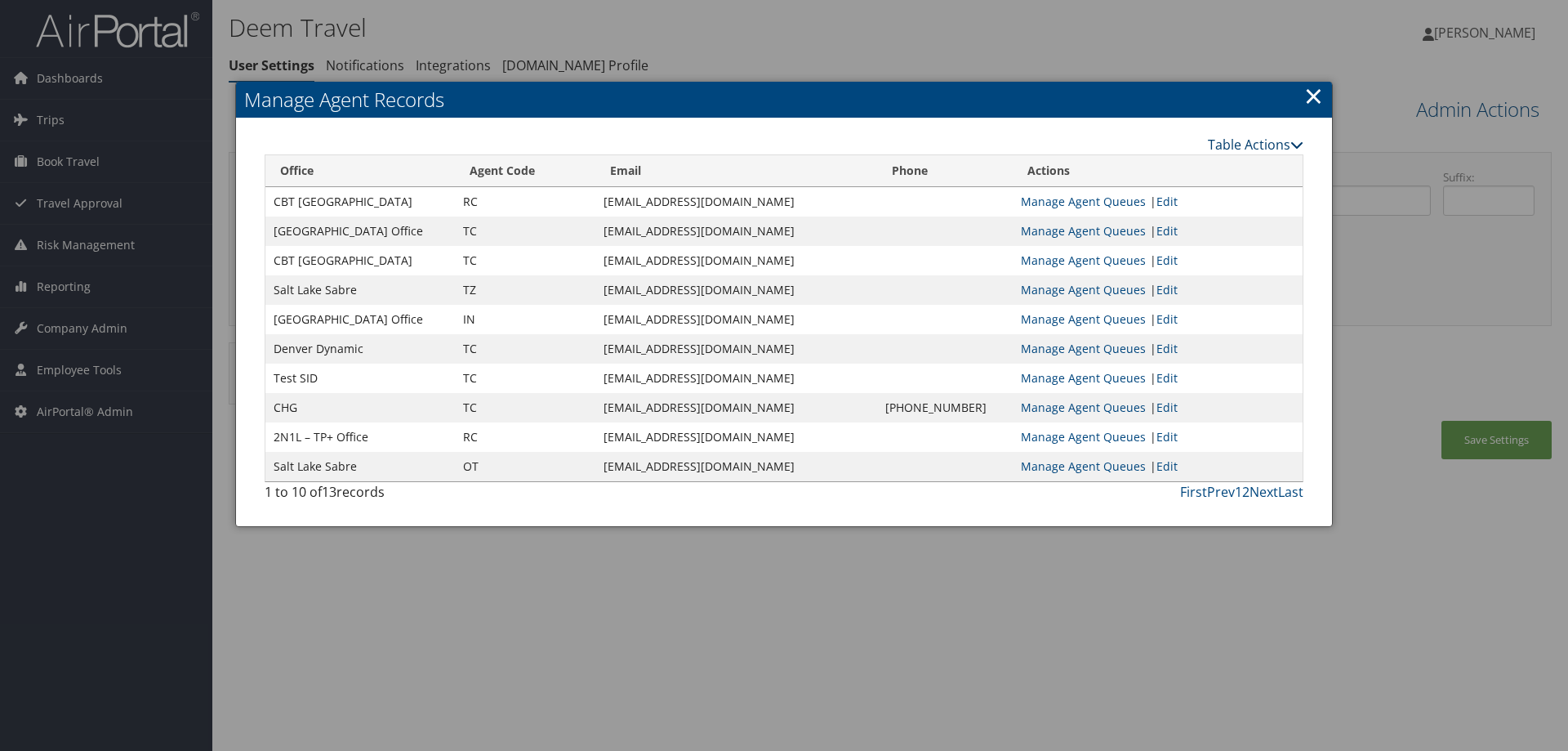
click at [1253, 151] on link "Table Actions" at bounding box center [1256, 144] width 96 height 18
click at [1307, 92] on link "×" at bounding box center [1314, 96] width 19 height 33
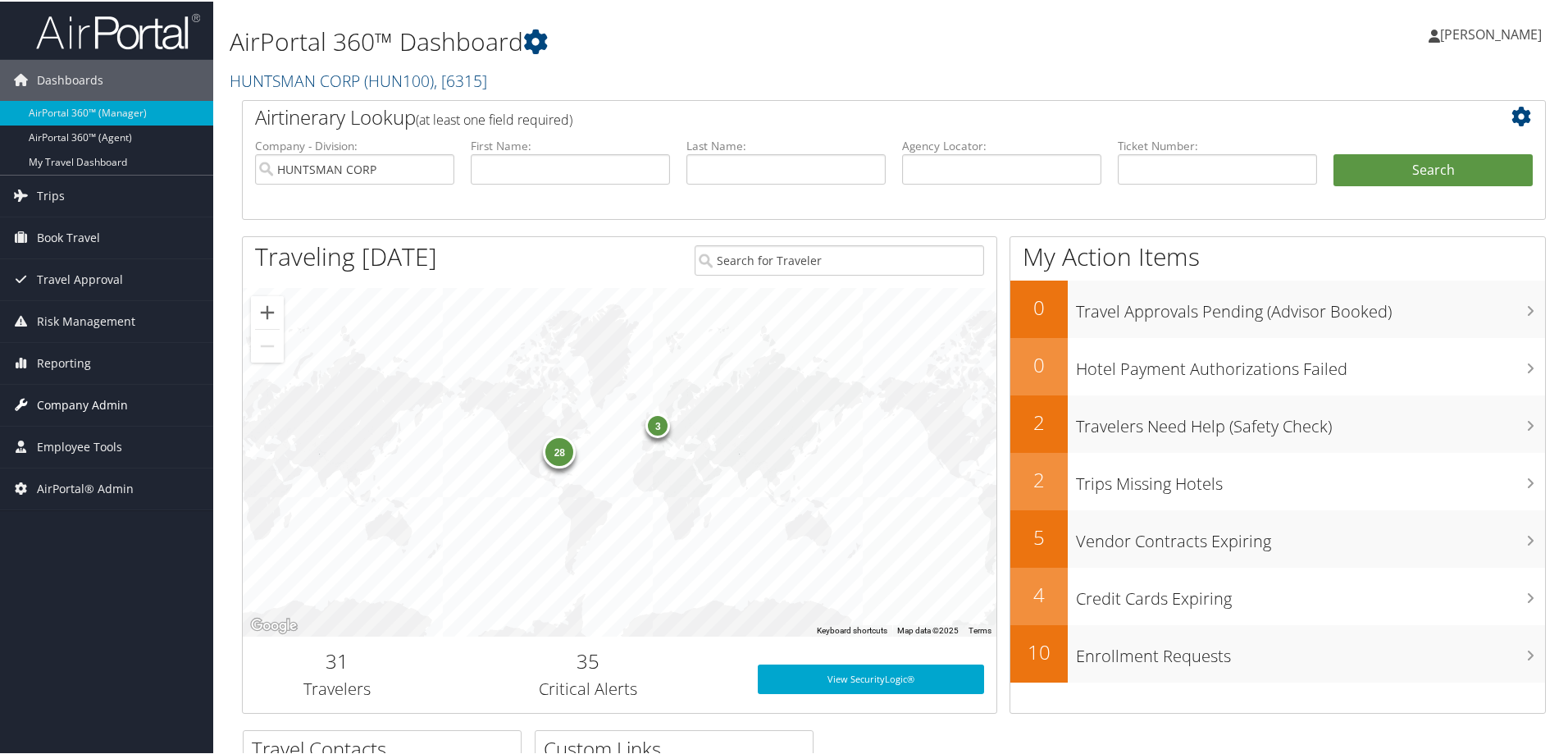
click at [87, 406] on span "Company Admin" at bounding box center [82, 403] width 91 height 41
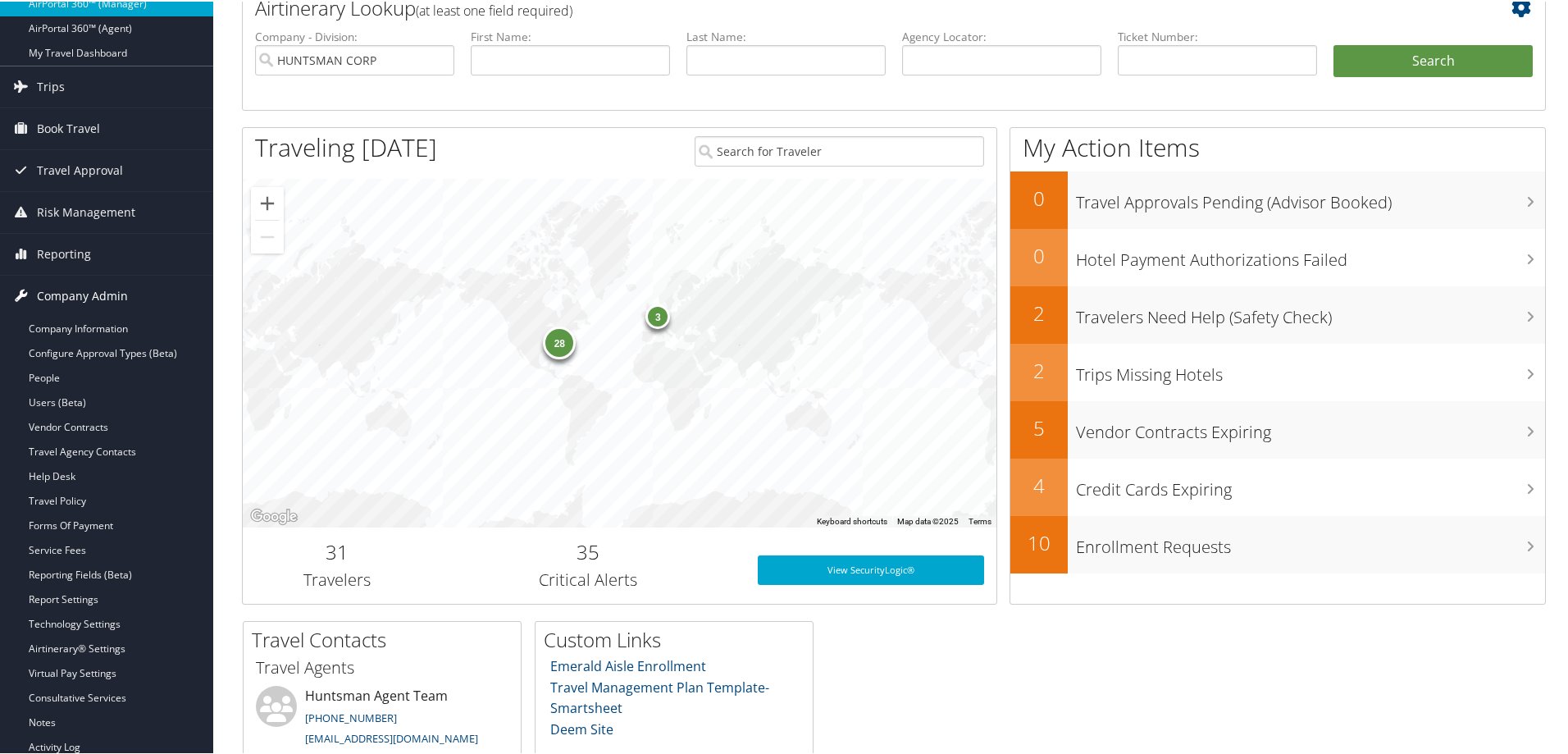
scroll to position [219, 0]
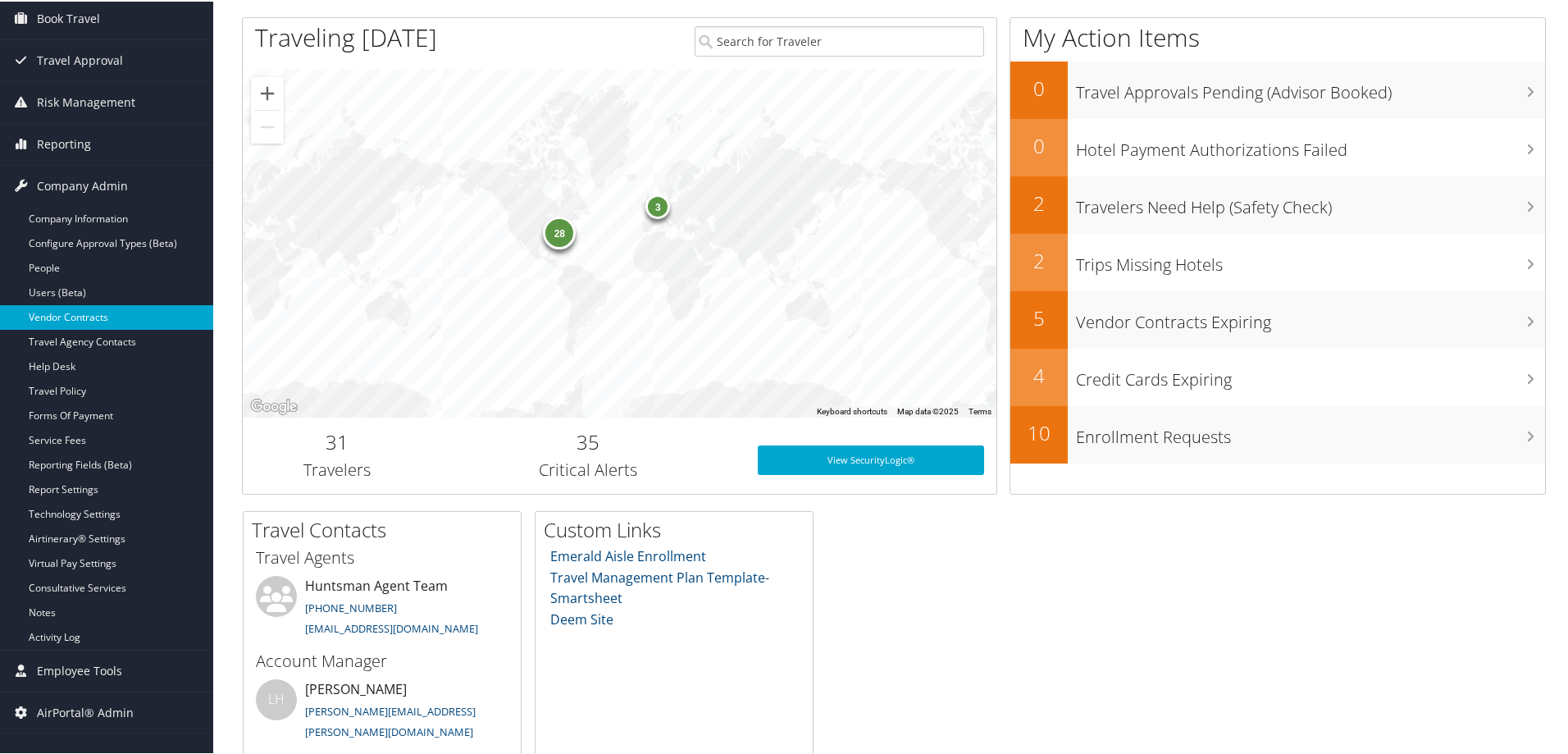
click at [60, 319] on link "Vendor Contracts" at bounding box center [107, 315] width 213 height 24
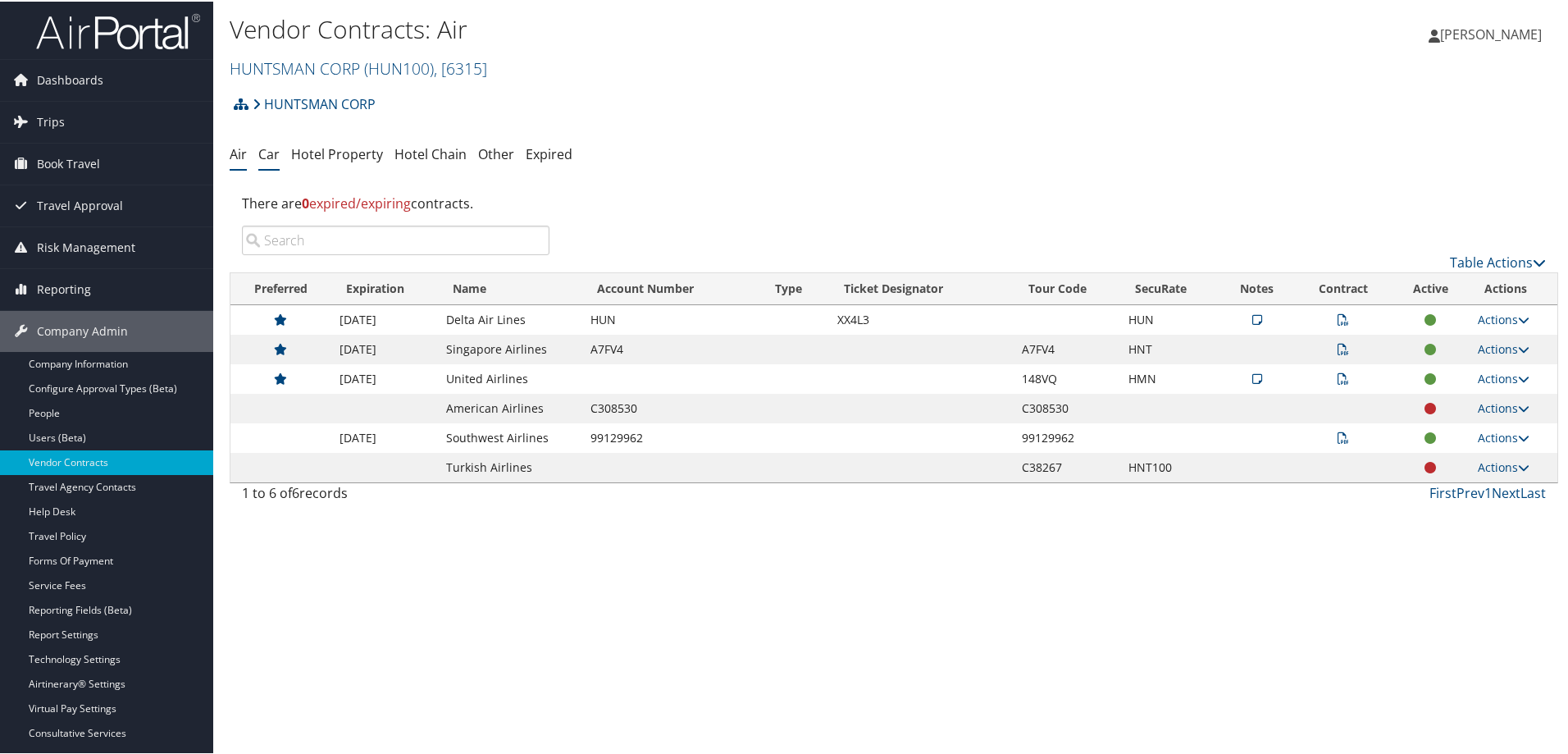
click at [273, 154] on link "Car" at bounding box center [269, 152] width 21 height 18
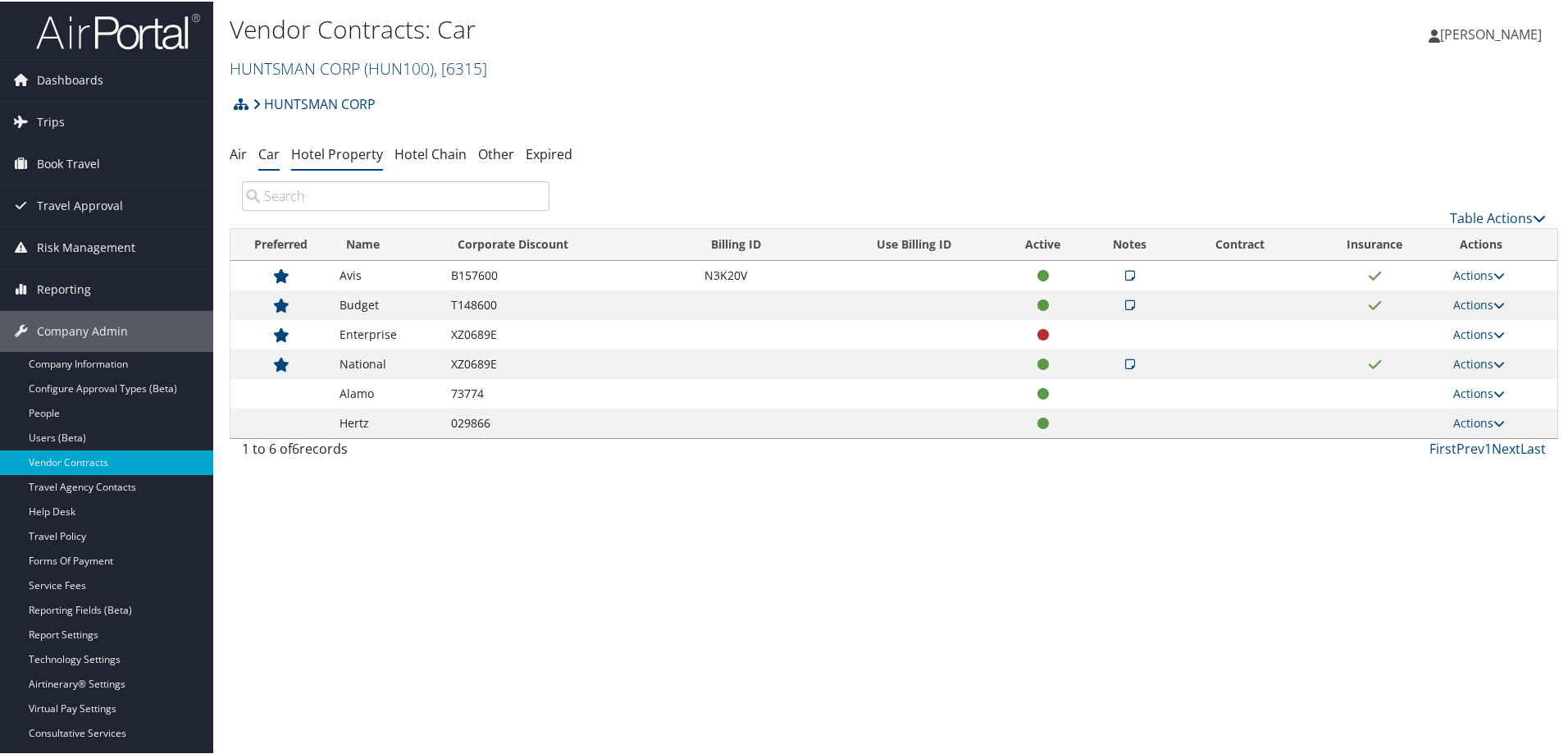
click at [353, 156] on link "Hotel Property" at bounding box center [336, 152] width 92 height 18
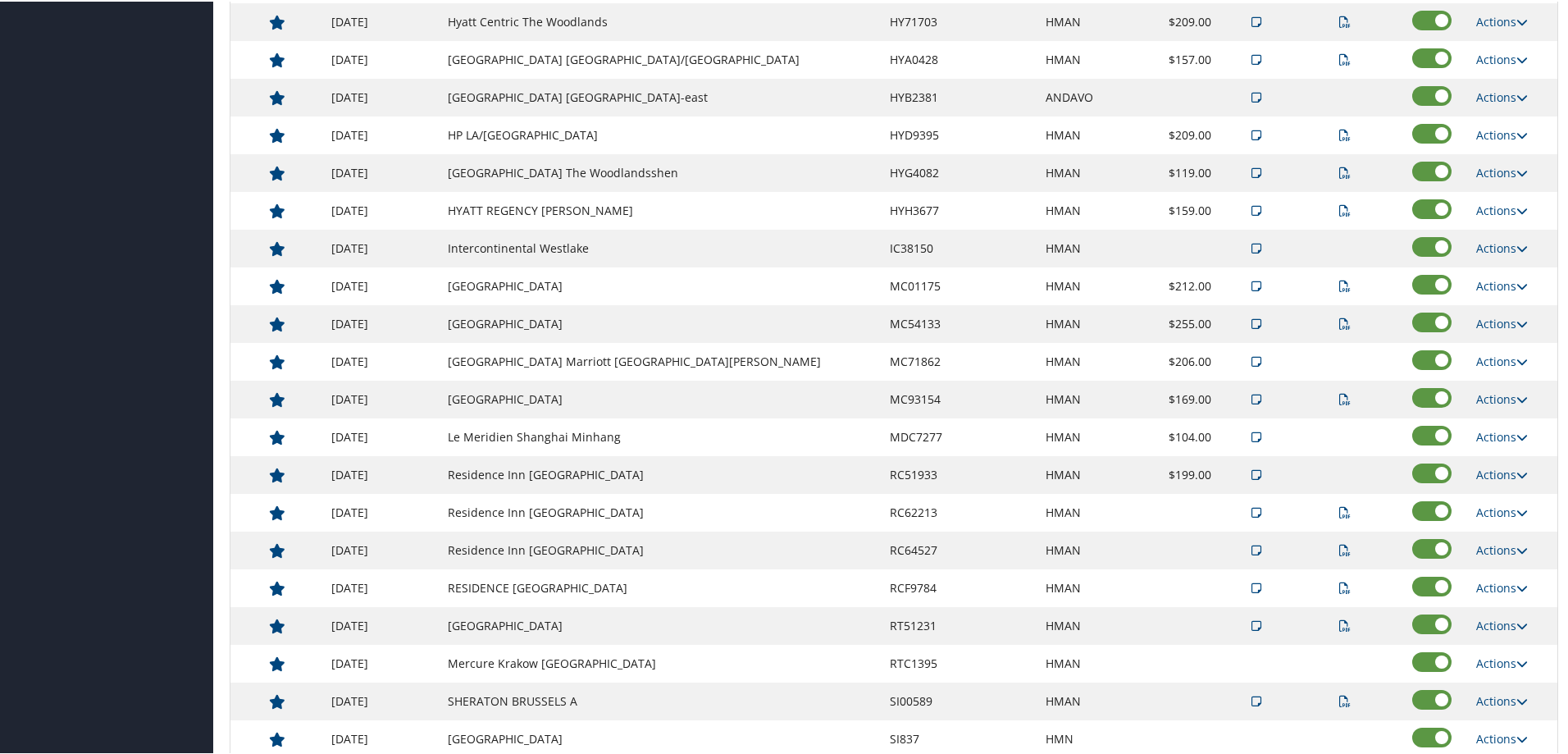
scroll to position [1224, 0]
